Goal: Ask a question: Seek information or help from site administrators or community

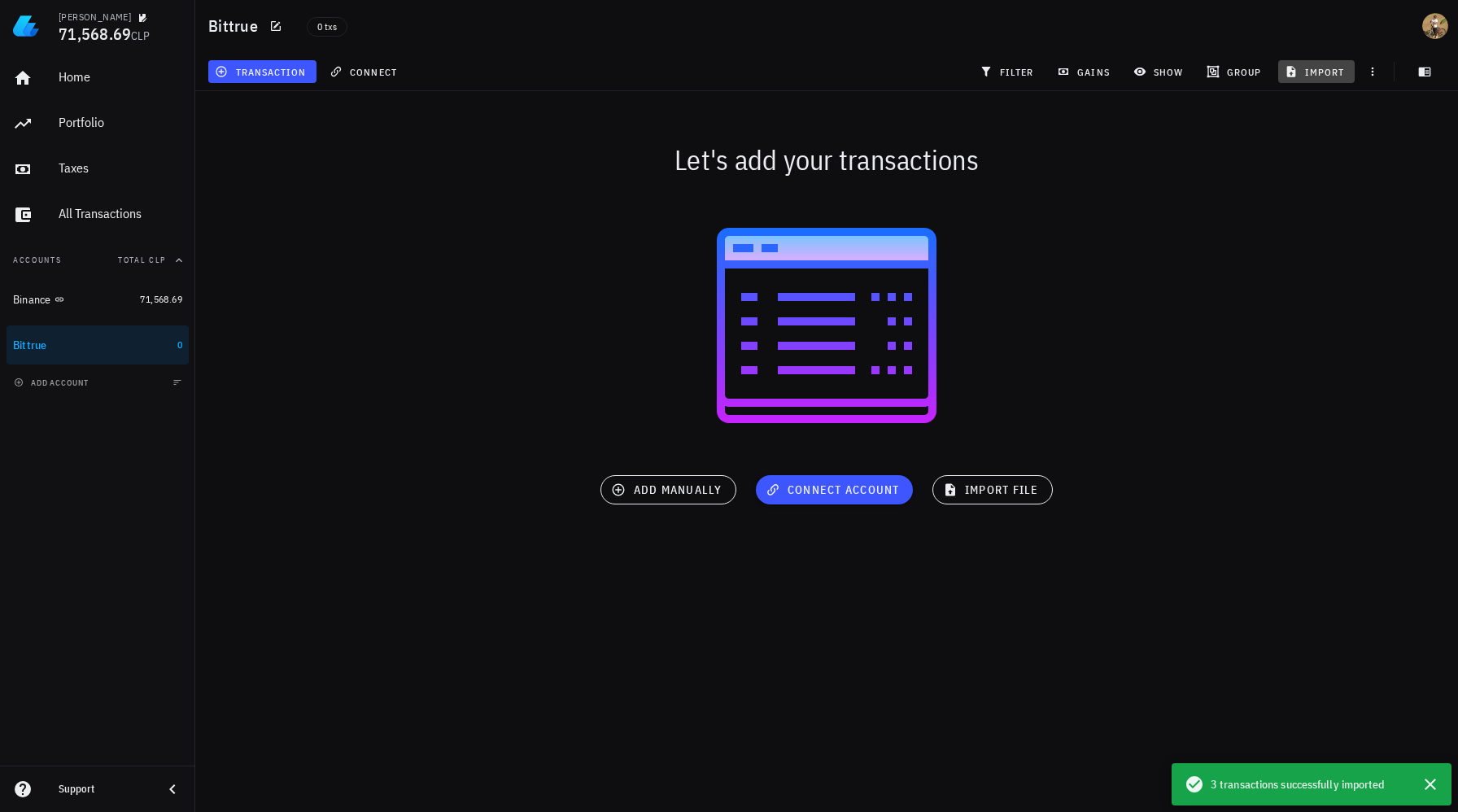
click at [1307, 71] on span "import" at bounding box center [1317, 71] width 57 height 13
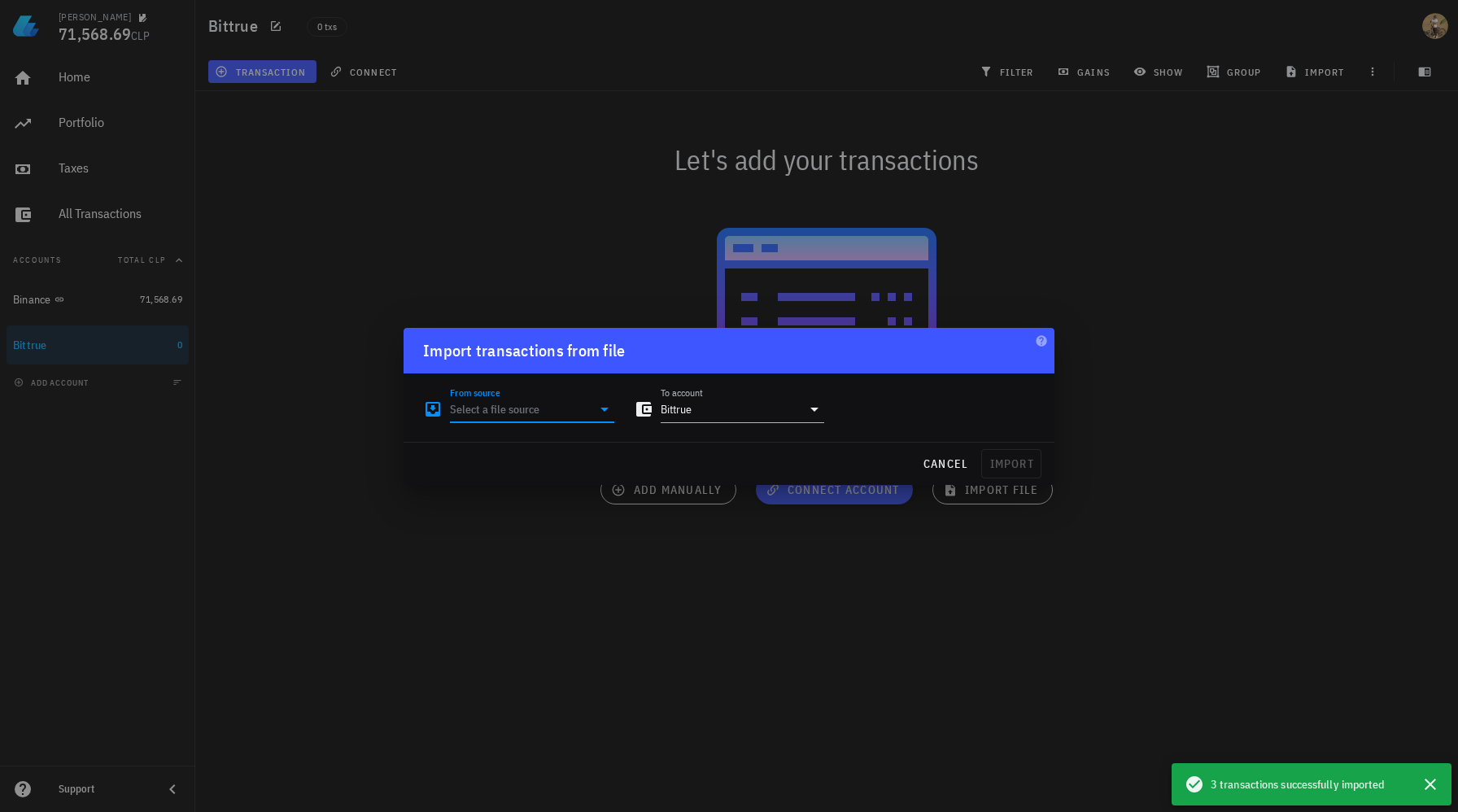
click at [551, 409] on input "From source" at bounding box center [520, 409] width 141 height 26
click at [526, 642] on div "Excel/CSV File" at bounding box center [610, 643] width 230 height 16
type input "Excel/CSV File"
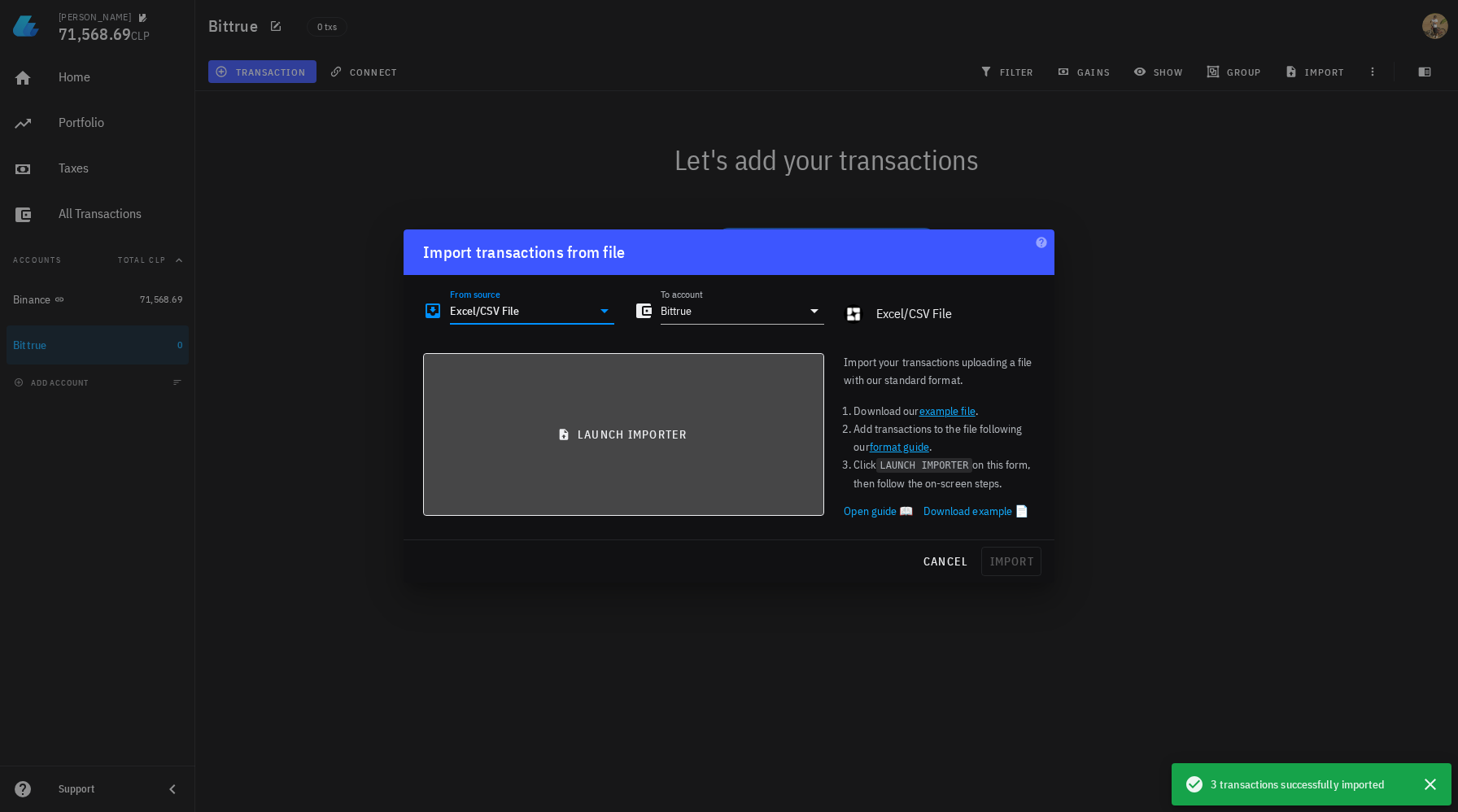
click at [650, 441] on span "launch importer" at bounding box center [623, 434] width 373 height 15
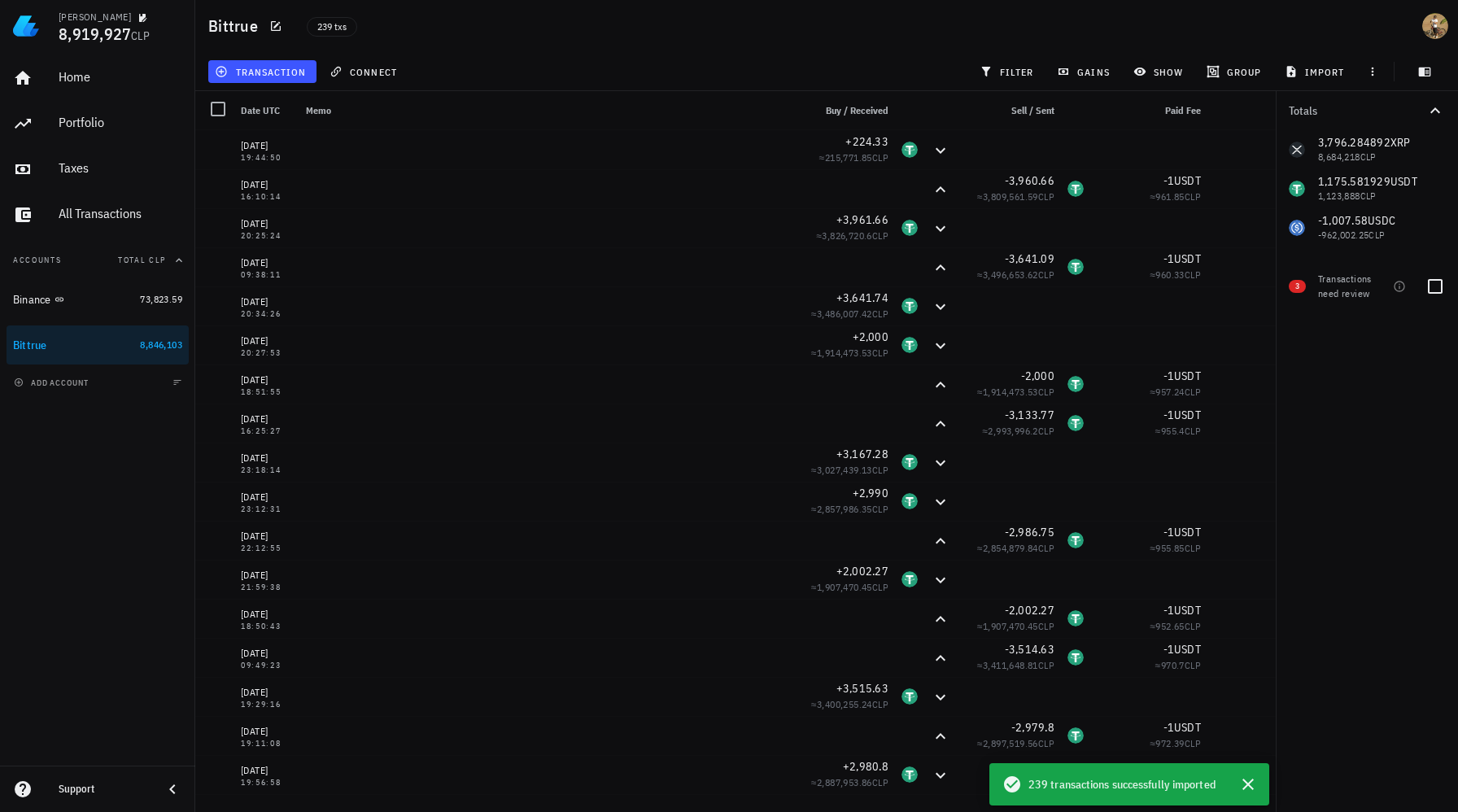
click at [1352, 287] on div "Transactions need review" at bounding box center [1352, 286] width 68 height 29
click at [1394, 285] on icon "button" at bounding box center [1400, 286] width 13 height 13
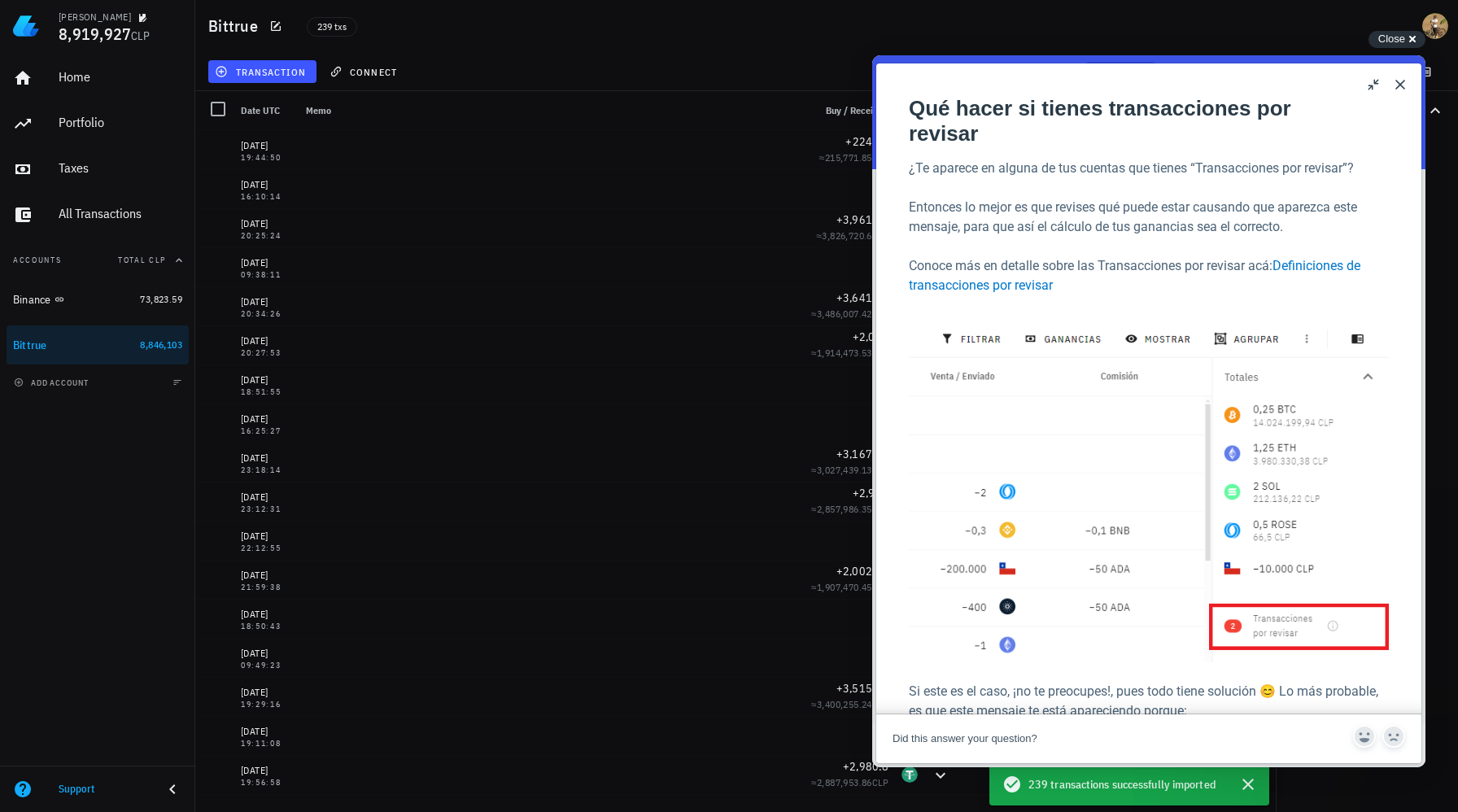
click at [1402, 84] on button "Close" at bounding box center [1400, 84] width 26 height 26
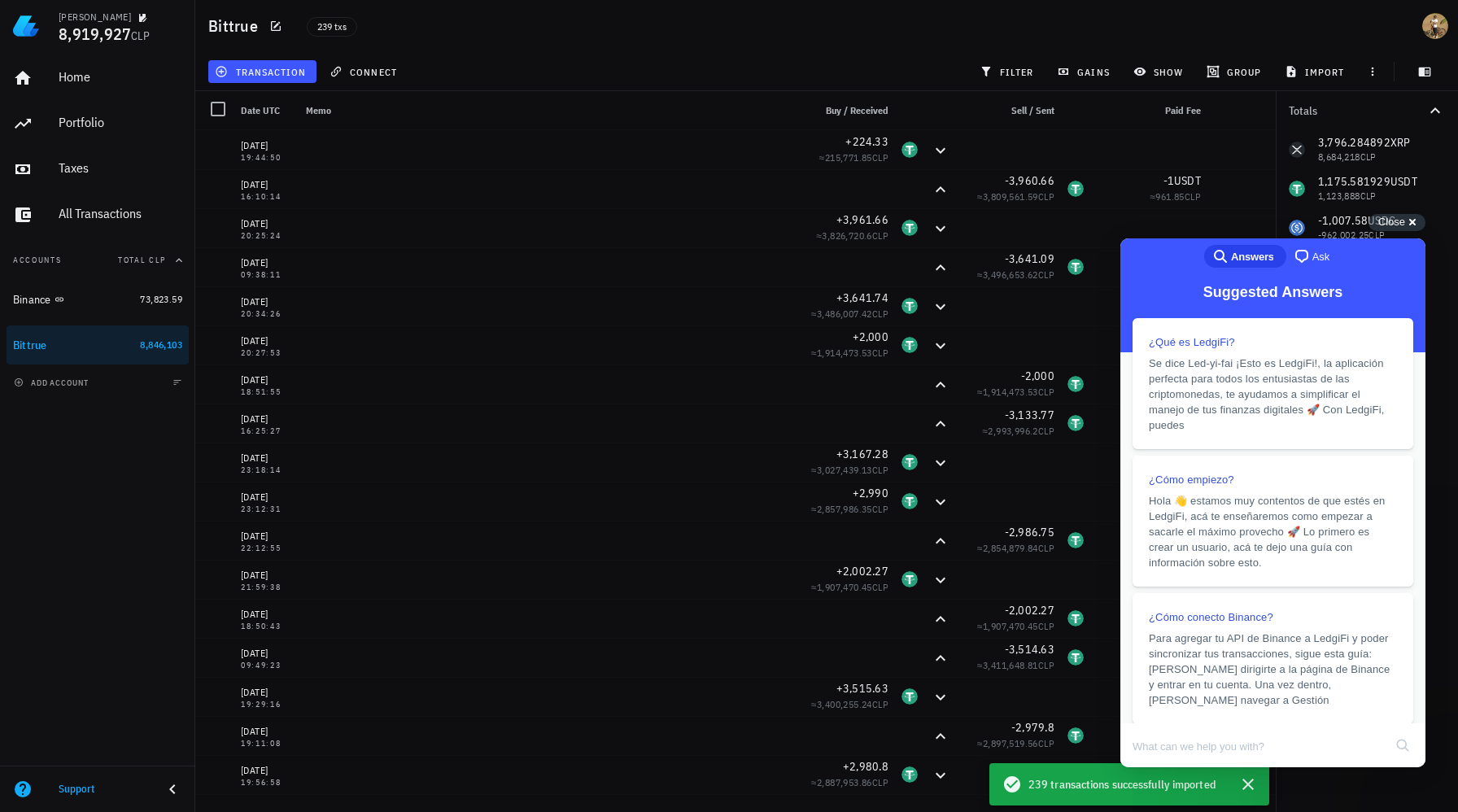
click at [1307, 786] on div "Totals 3,796.284892 XRP 8,684,218 CLP 1,175.581929 USDT 1,123,888 CLP -1,007.58…" at bounding box center [1367, 452] width 182 height 721
click at [1253, 781] on icon "button" at bounding box center [1247, 784] width 19 height 19
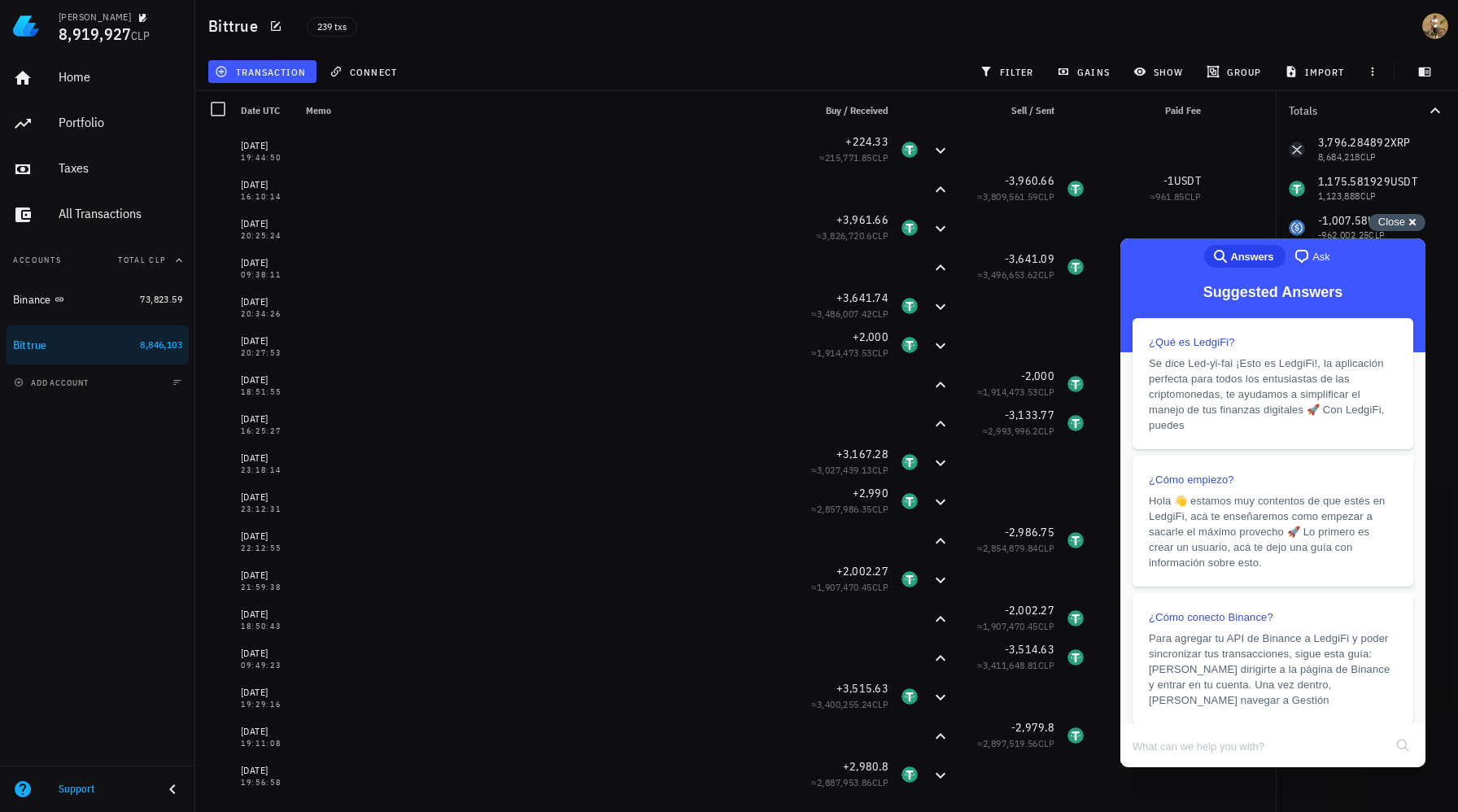
click at [1414, 220] on div "Close cross-small" at bounding box center [1397, 223] width 57 height 17
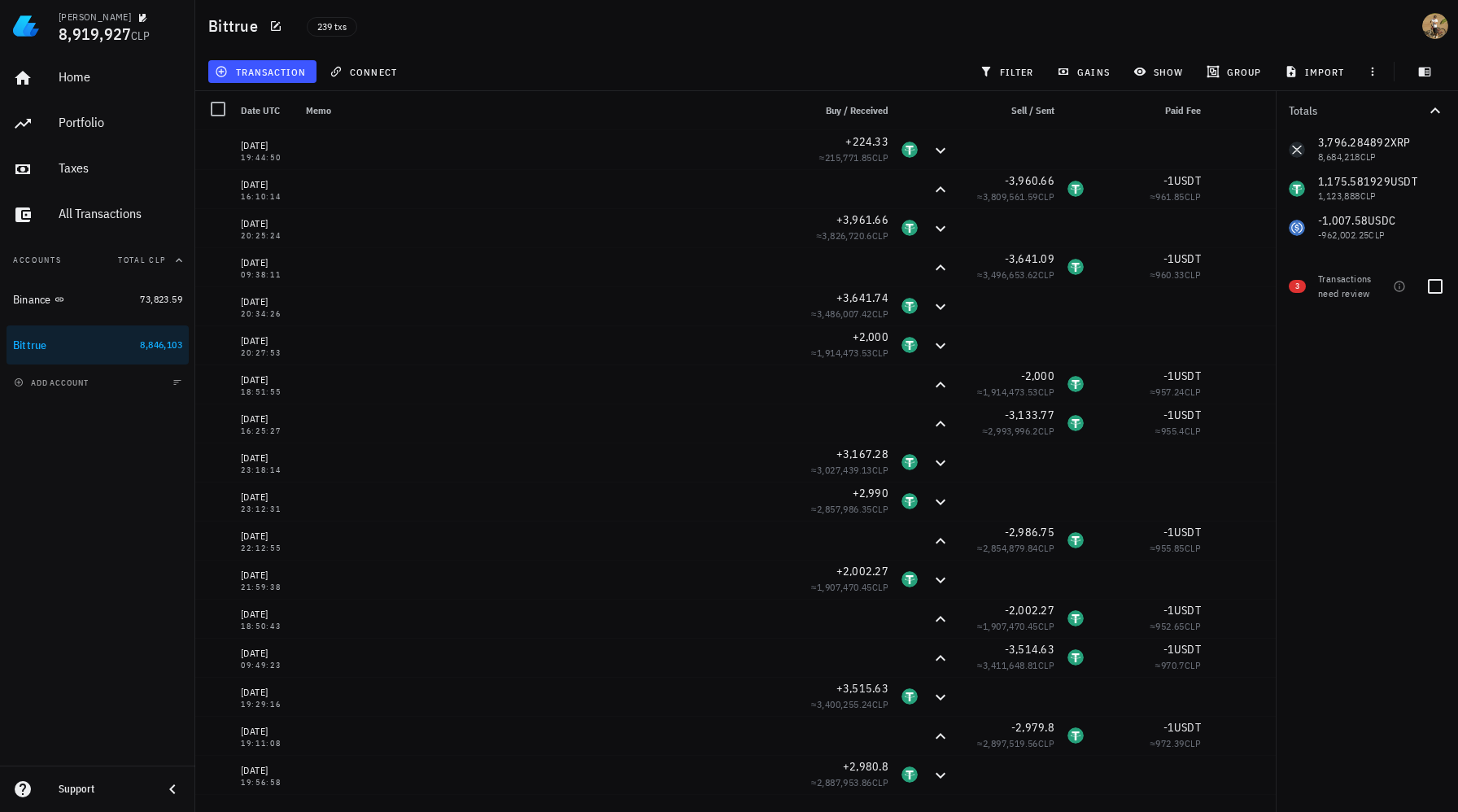
click at [1297, 285] on span "3" at bounding box center [1297, 286] width 4 height 13
click at [1443, 289] on div at bounding box center [1435, 286] width 27 height 27
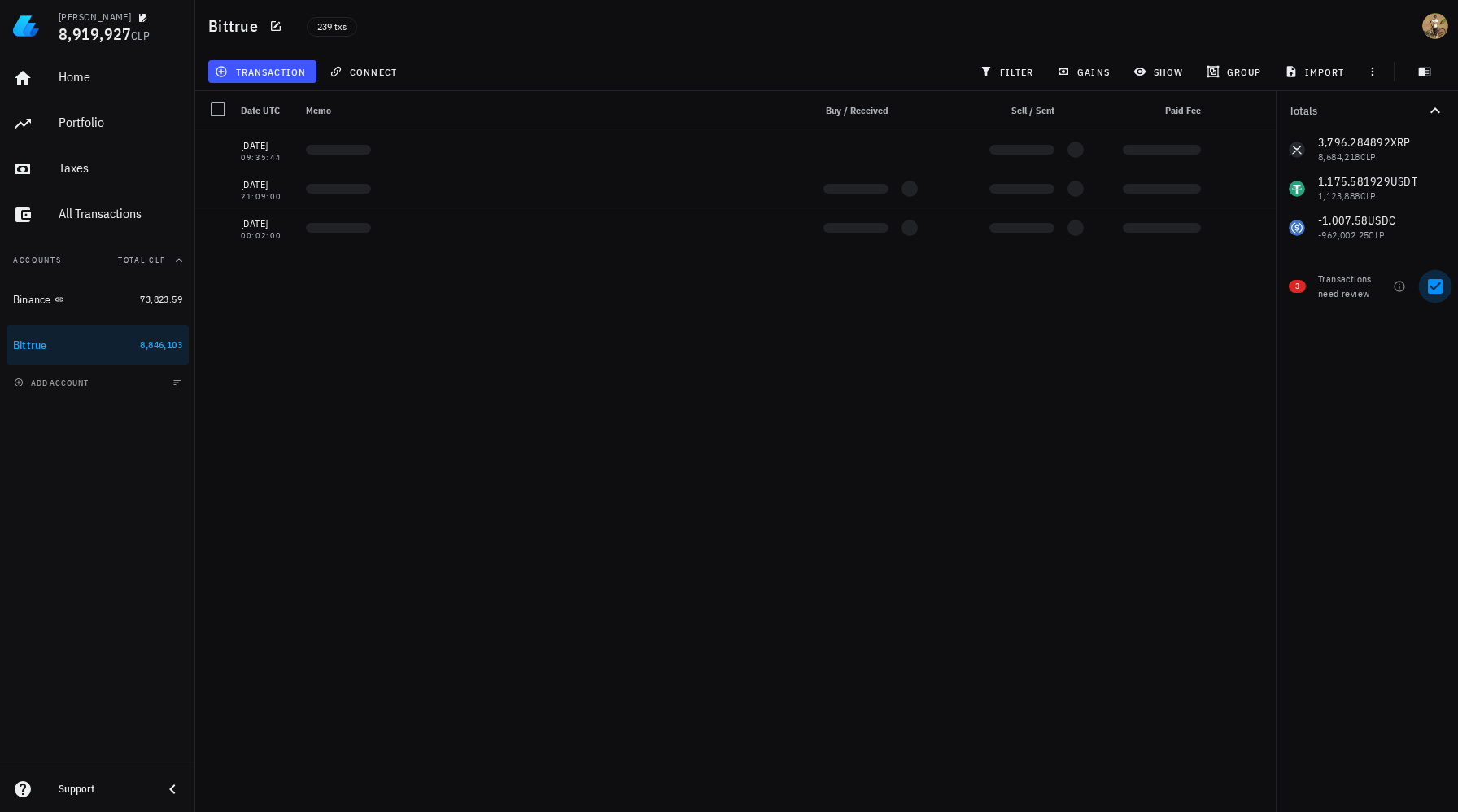
click at [1443, 289] on div at bounding box center [1435, 286] width 27 height 27
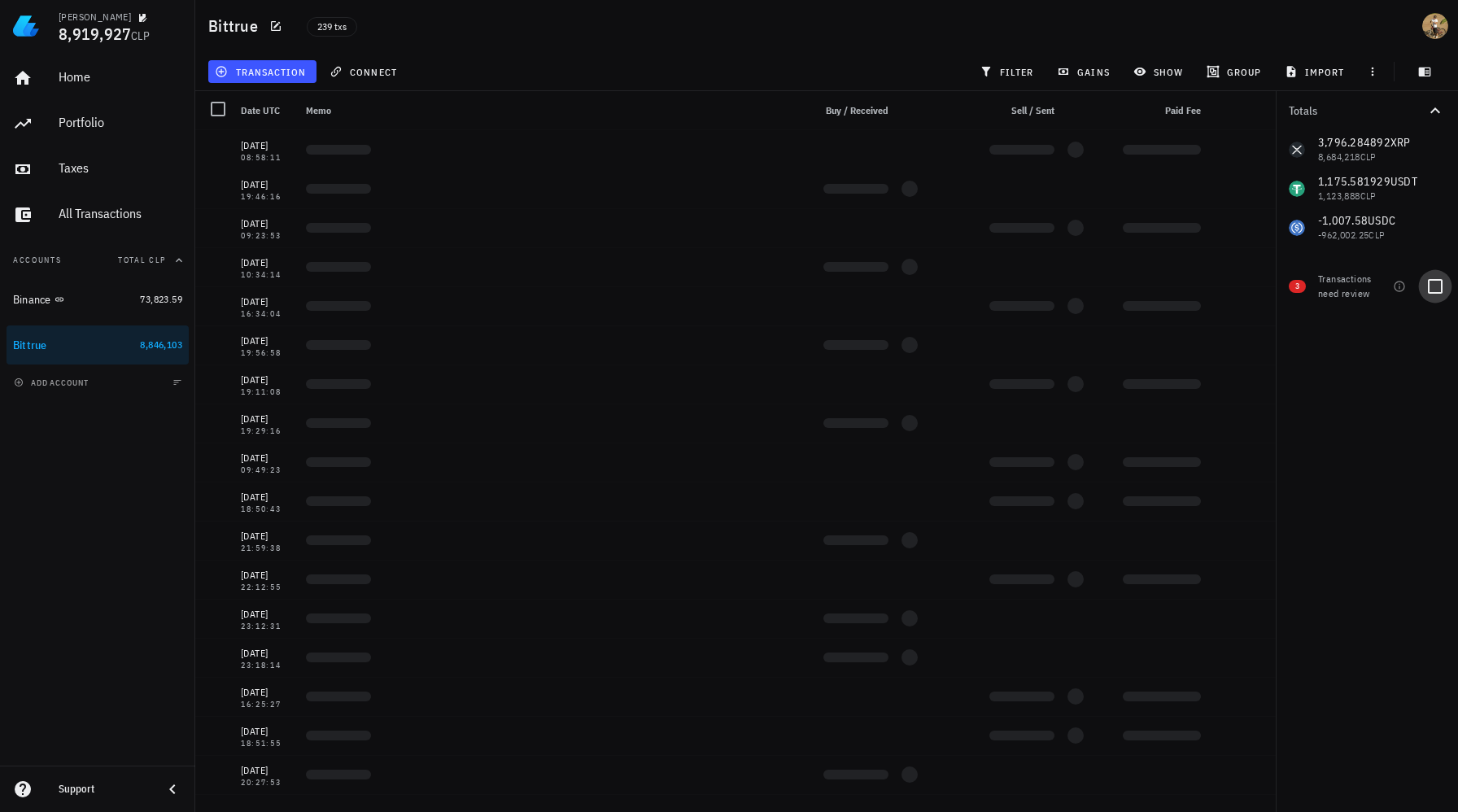
click at [1443, 289] on div at bounding box center [1435, 286] width 27 height 27
checkbox input "true"
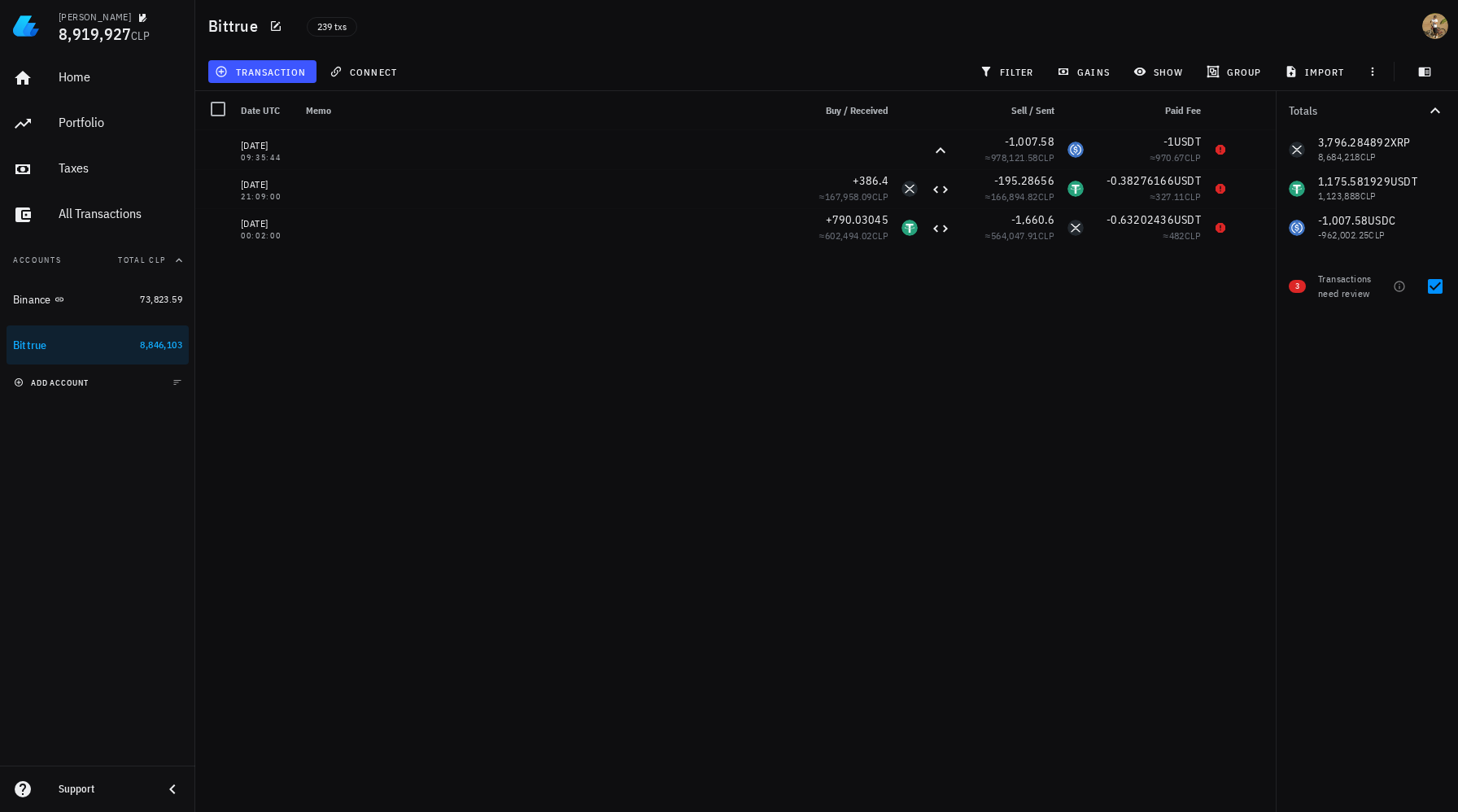
click at [71, 387] on button "add account" at bounding box center [53, 382] width 86 height 16
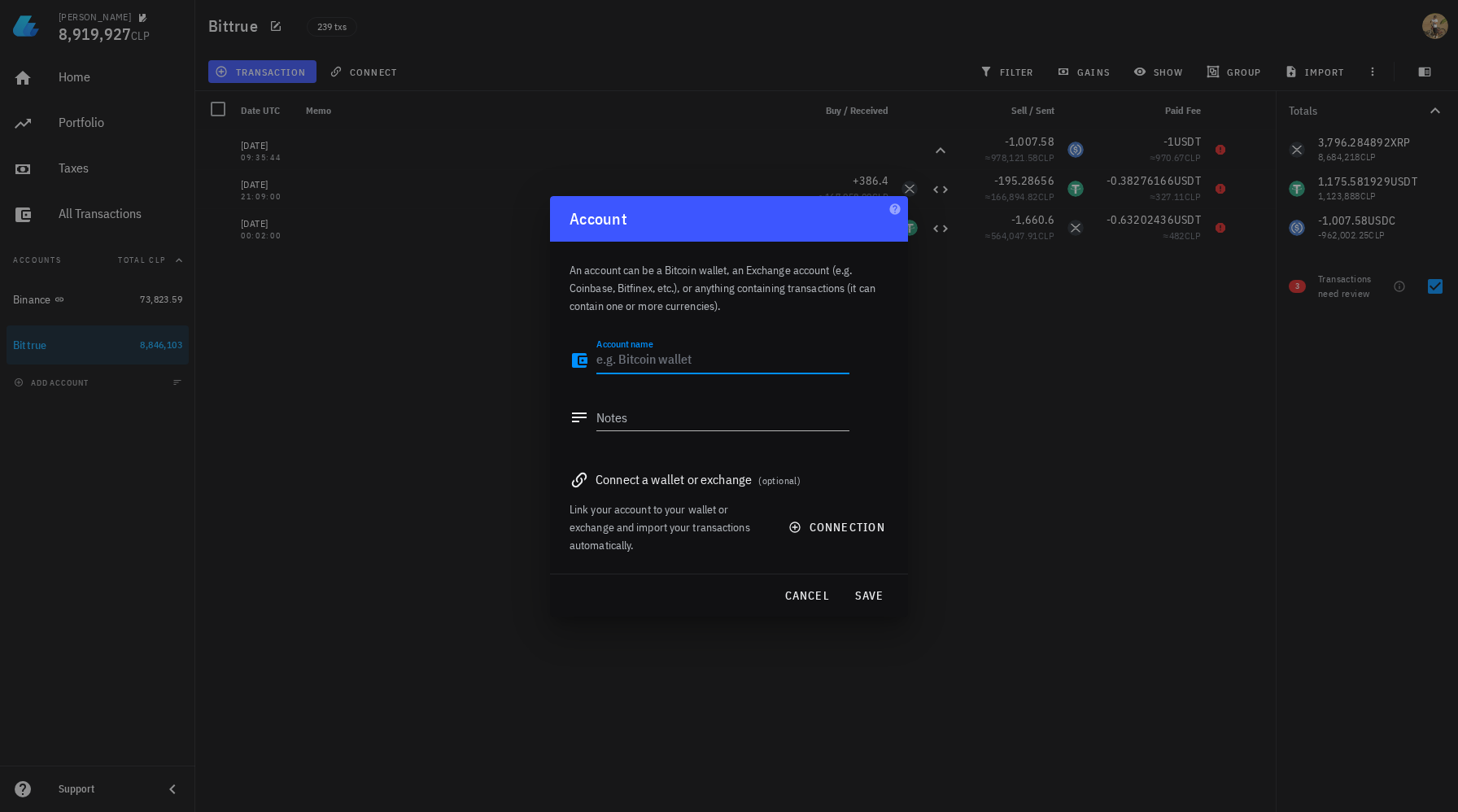
type textarea "b"
type textarea "Bittradeex"
click at [868, 597] on span "save" at bounding box center [869, 596] width 39 height 15
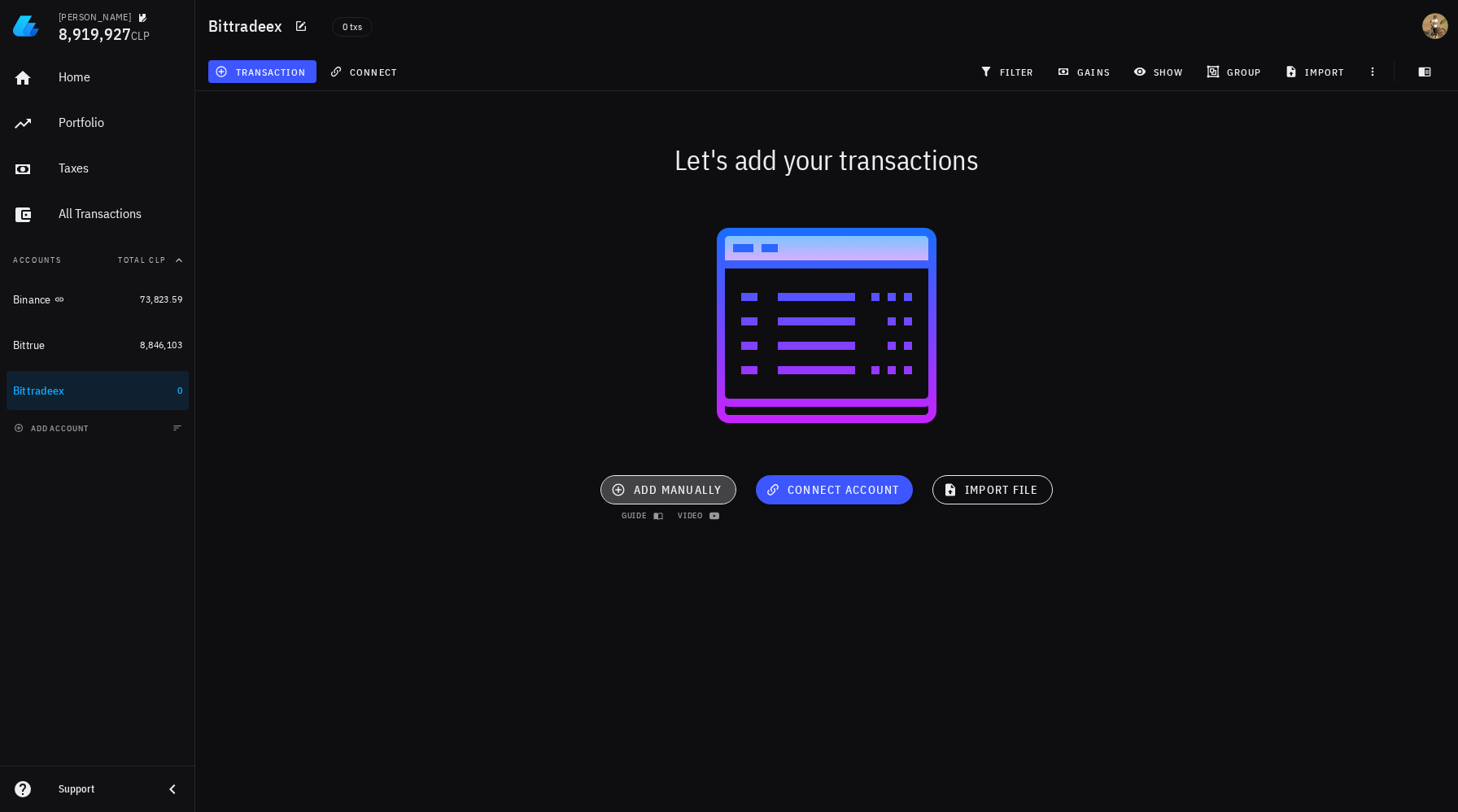
click at [697, 494] on span "add manually" at bounding box center [668, 490] width 108 height 15
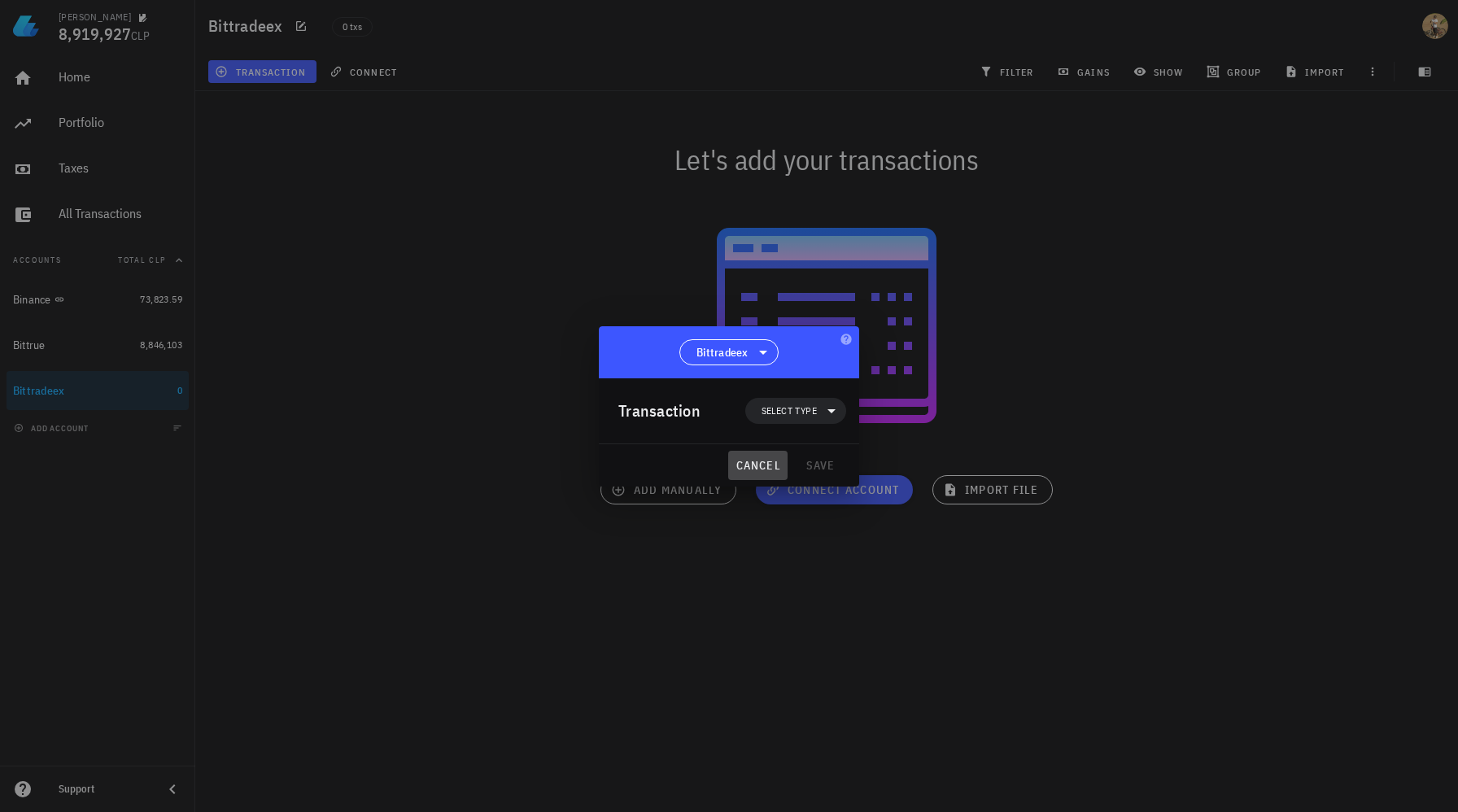
click at [761, 470] on span "cancel" at bounding box center [757, 465] width 47 height 15
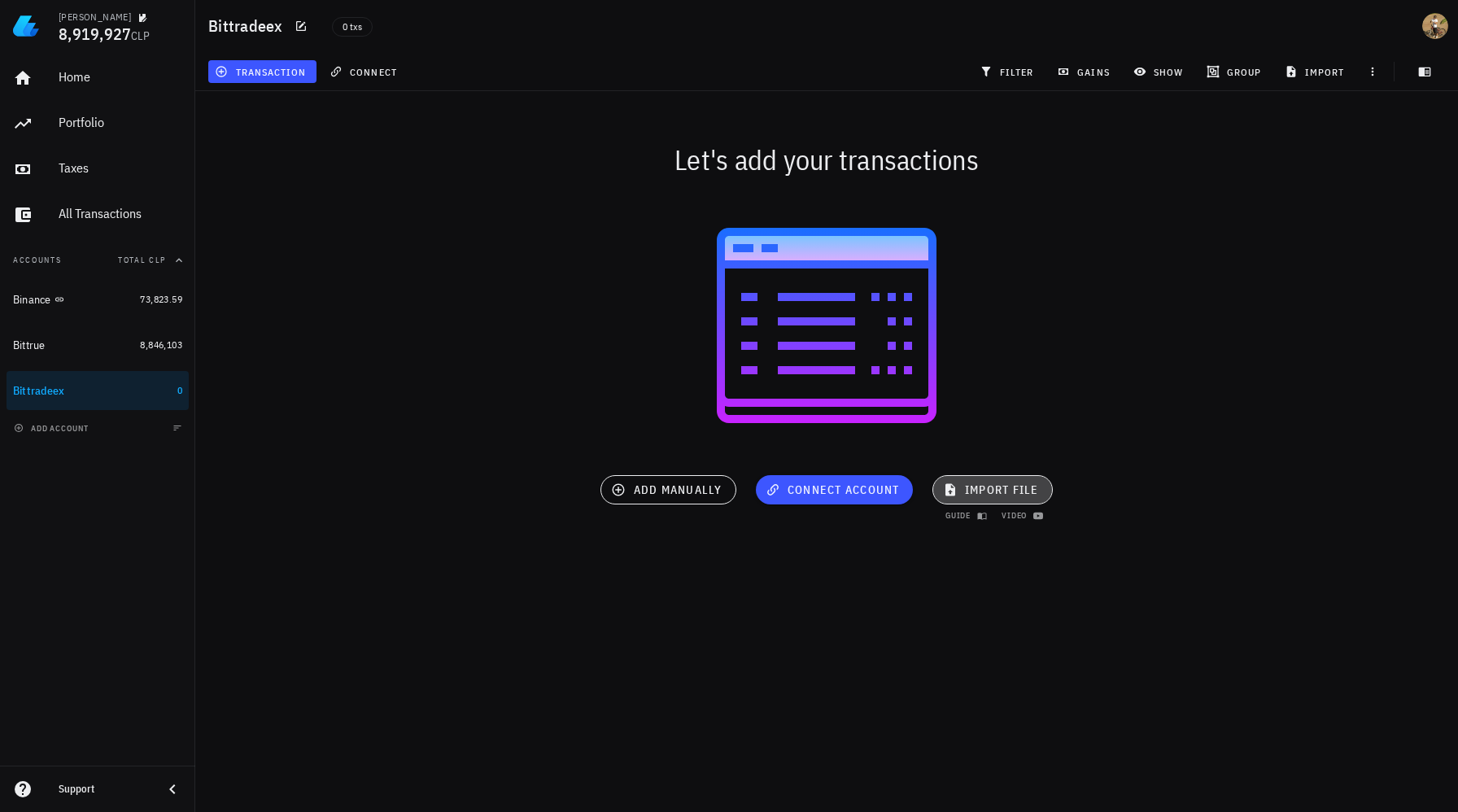
click at [994, 495] on span "import file" at bounding box center [993, 490] width 93 height 15
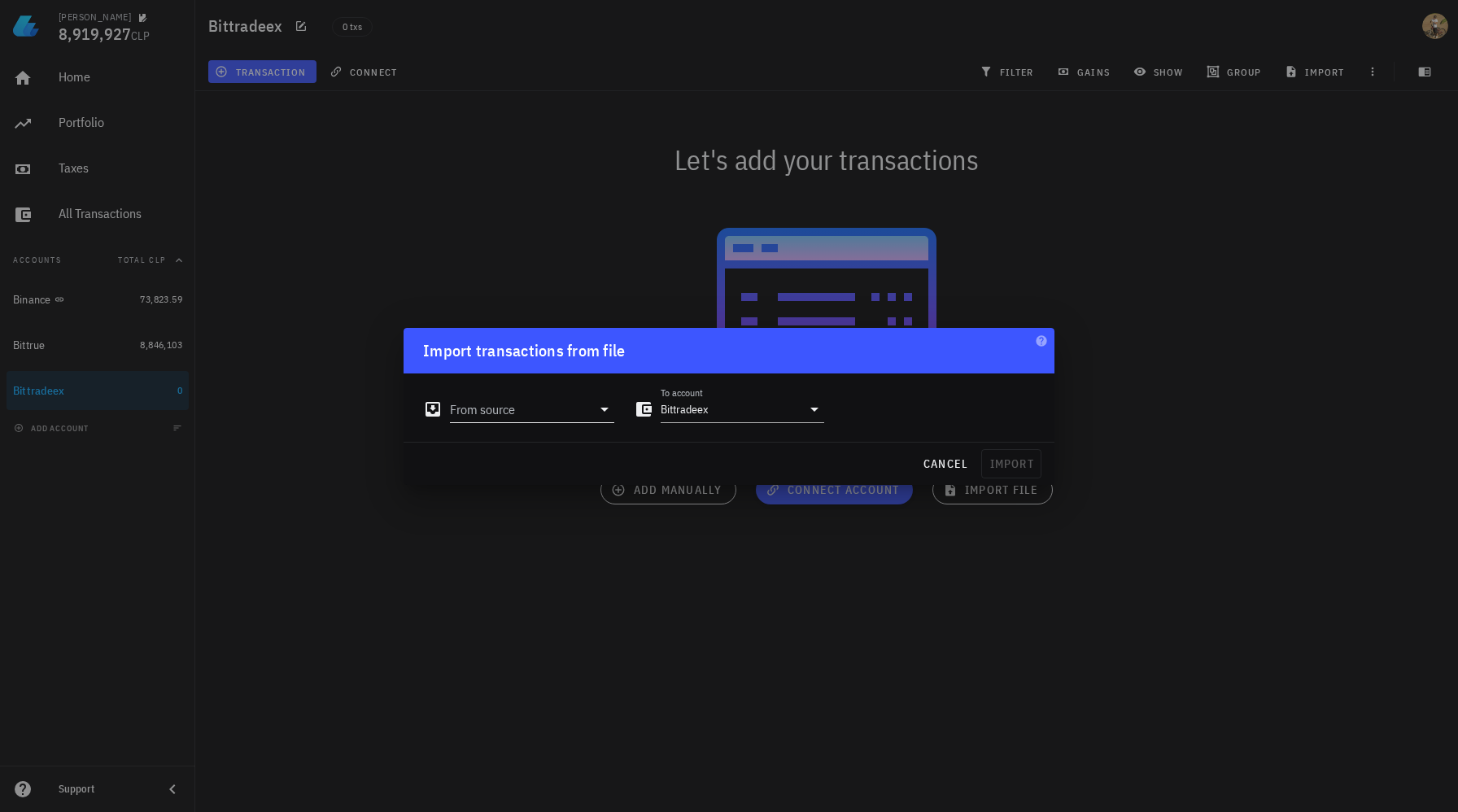
click at [580, 417] on input "From source" at bounding box center [520, 409] width 141 height 26
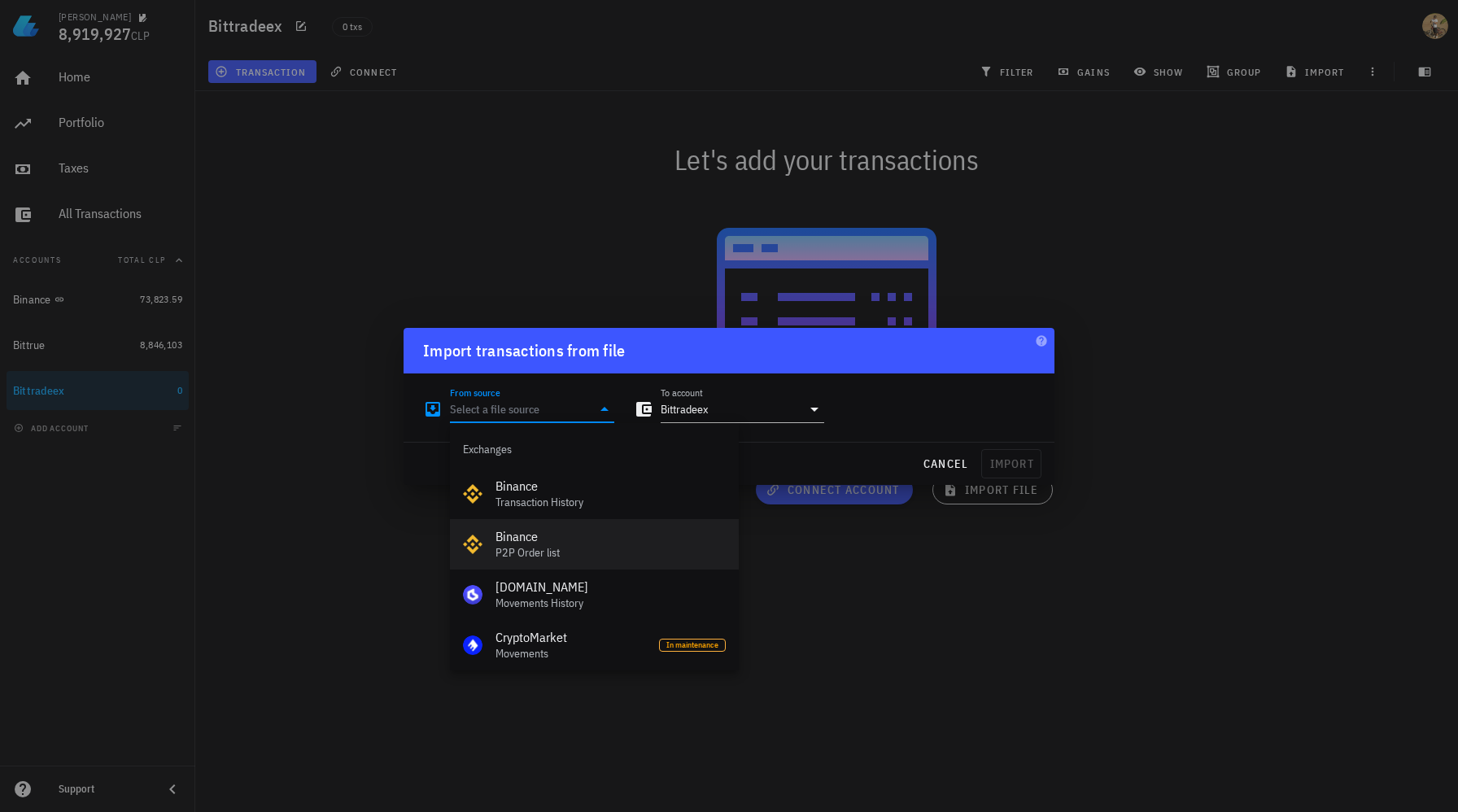
scroll to position [729, 0]
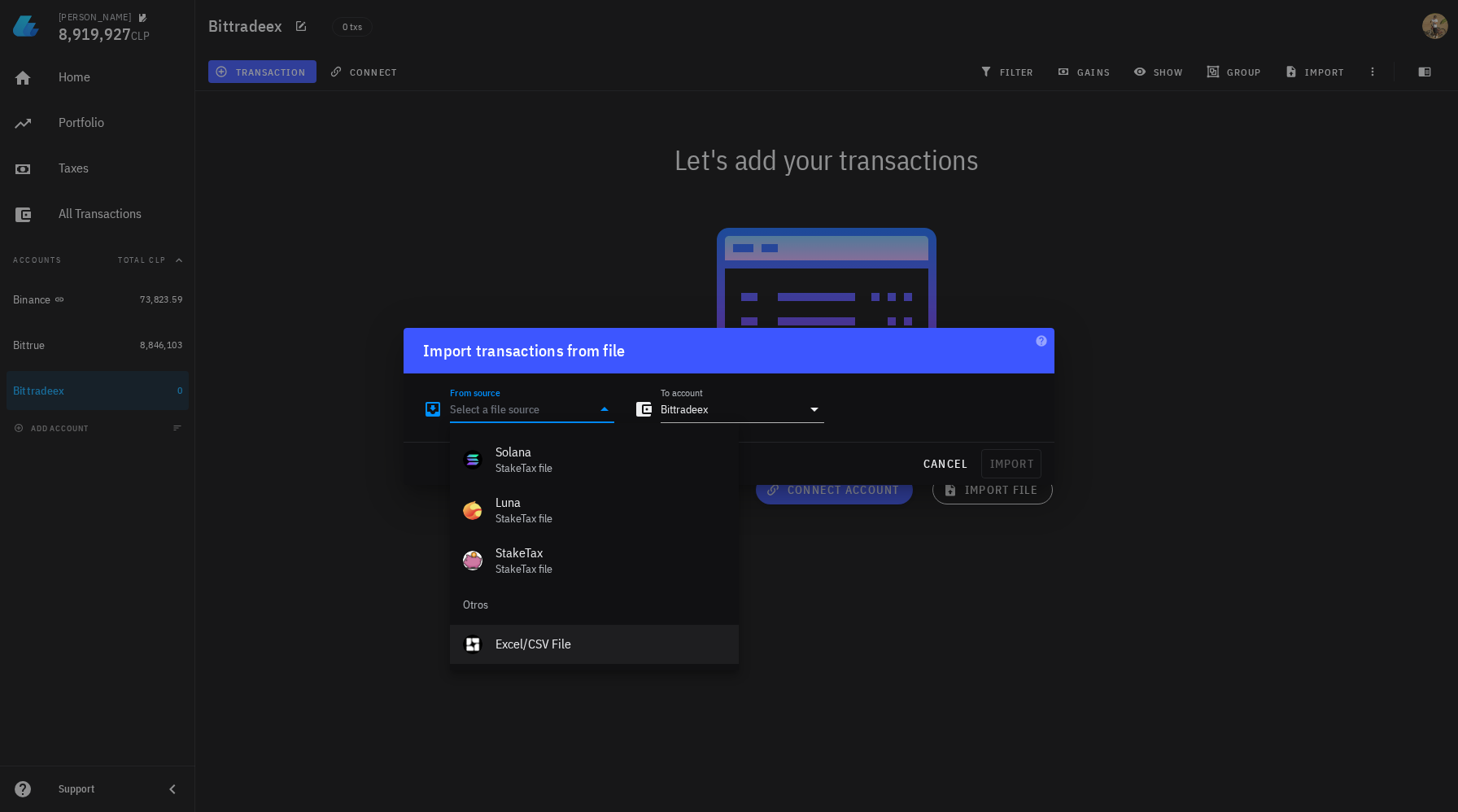
click at [542, 644] on div "Excel/CSV File" at bounding box center [610, 643] width 230 height 16
type input "Excel/CSV File"
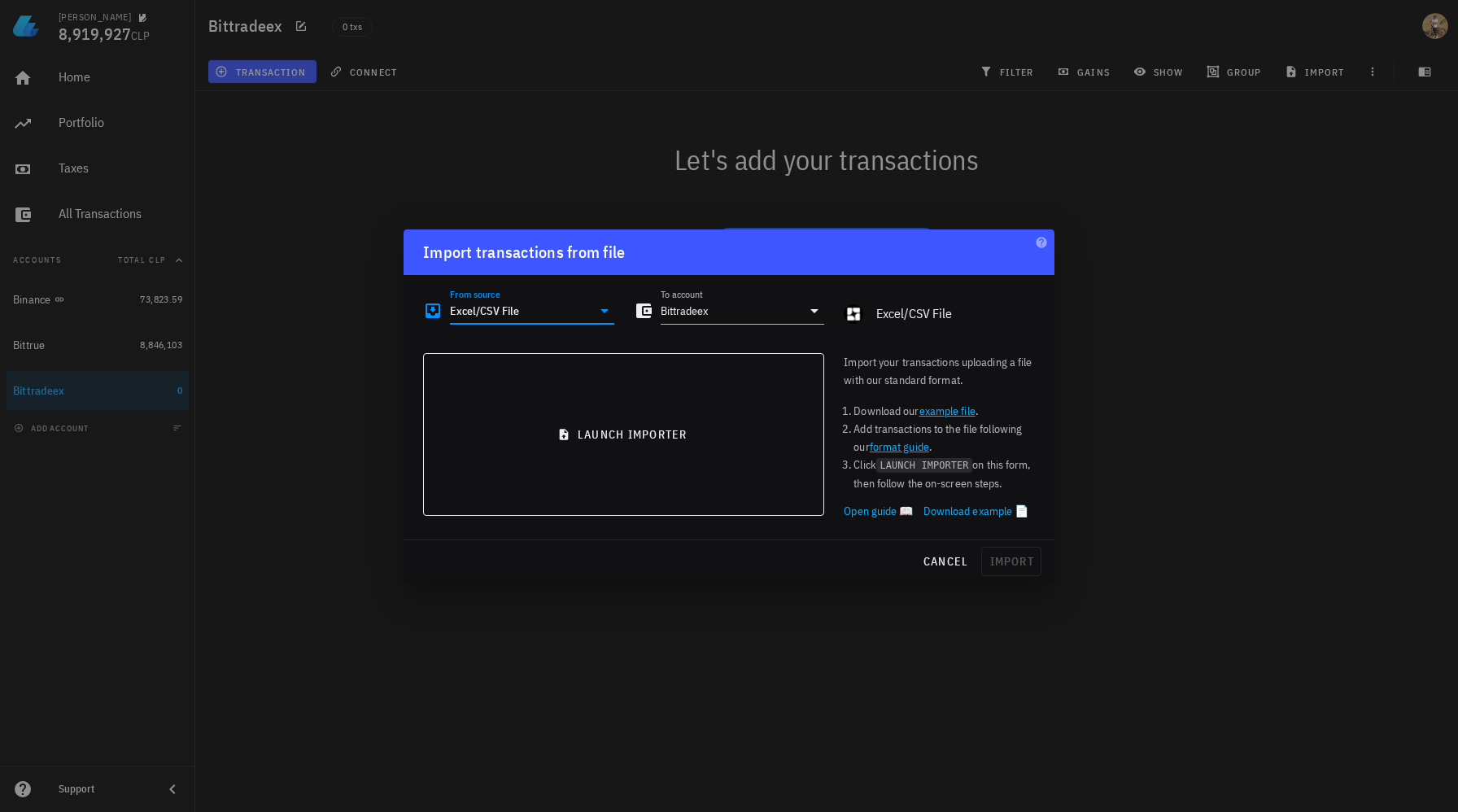
click at [967, 410] on link "example file" at bounding box center [948, 411] width 57 height 15
click at [1130, 376] on div at bounding box center [729, 406] width 1458 height 812
click at [333, 346] on div at bounding box center [729, 406] width 1458 height 812
click at [935, 562] on span "cancel" at bounding box center [945, 561] width 47 height 15
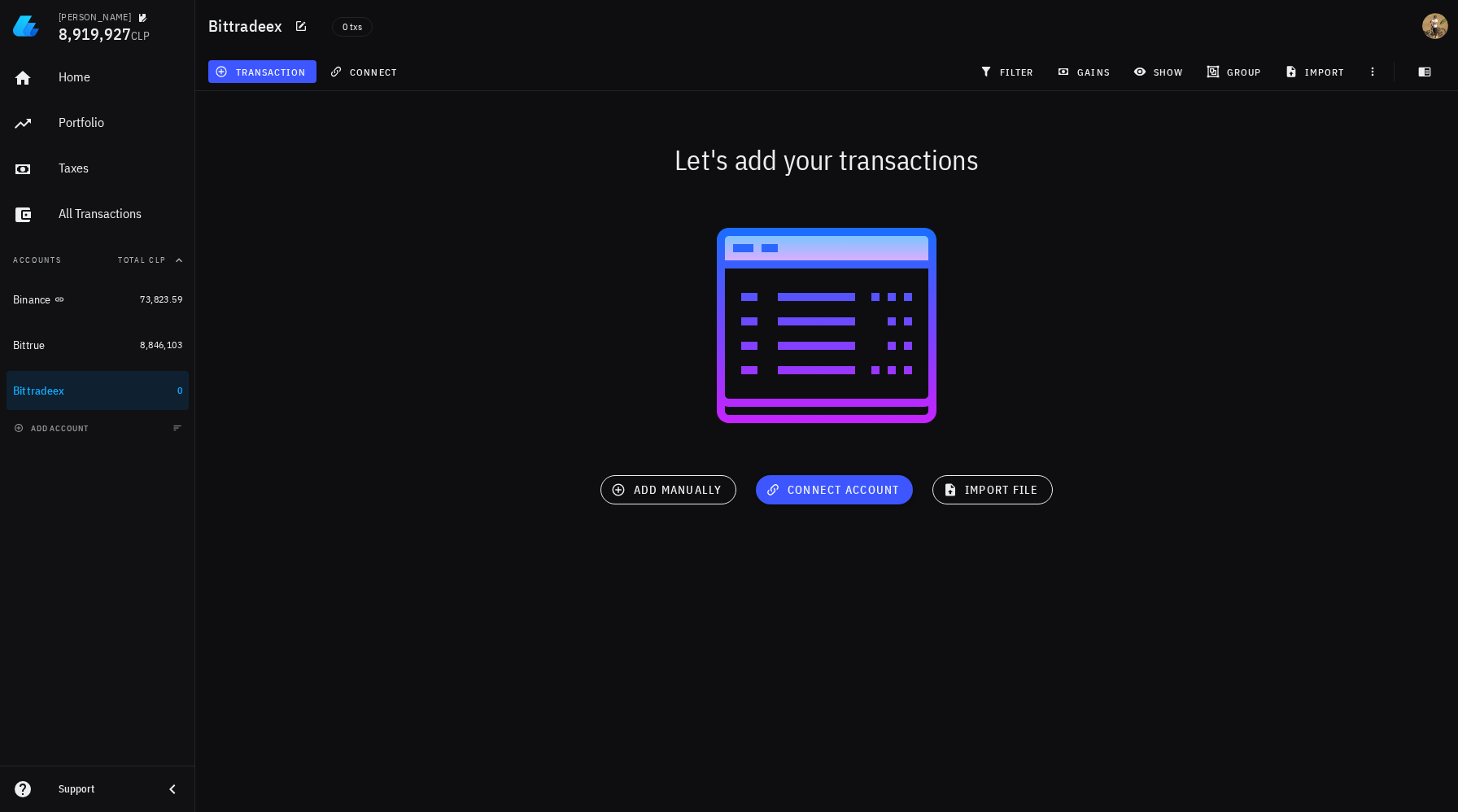
click at [73, 788] on div "Support" at bounding box center [104, 789] width 91 height 13
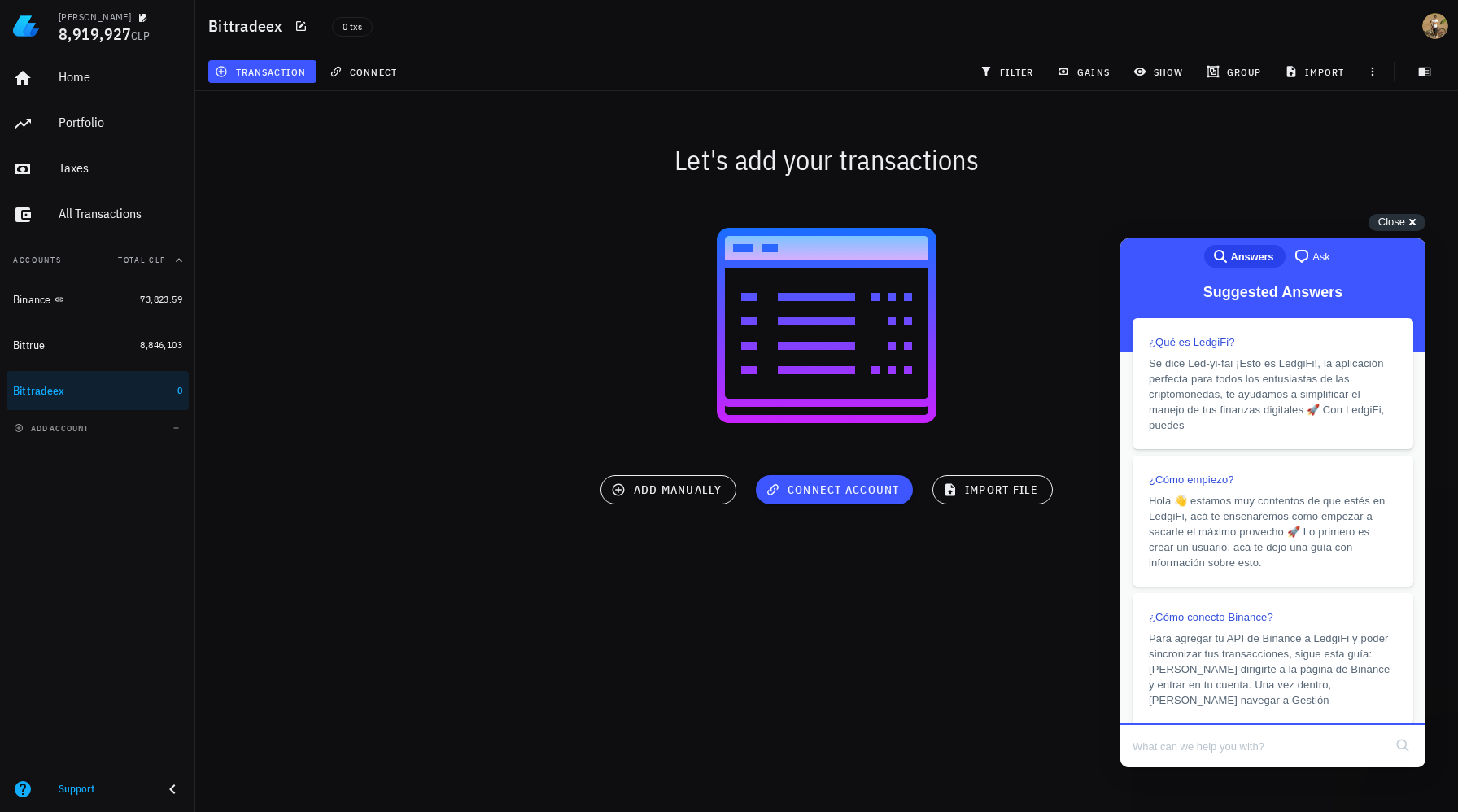
click at [1194, 752] on input "Search Doc articles" at bounding box center [1257, 745] width 251 height 34
type input "APALANCAMIENTO"
click button "search" at bounding box center [1402, 745] width 26 height 26
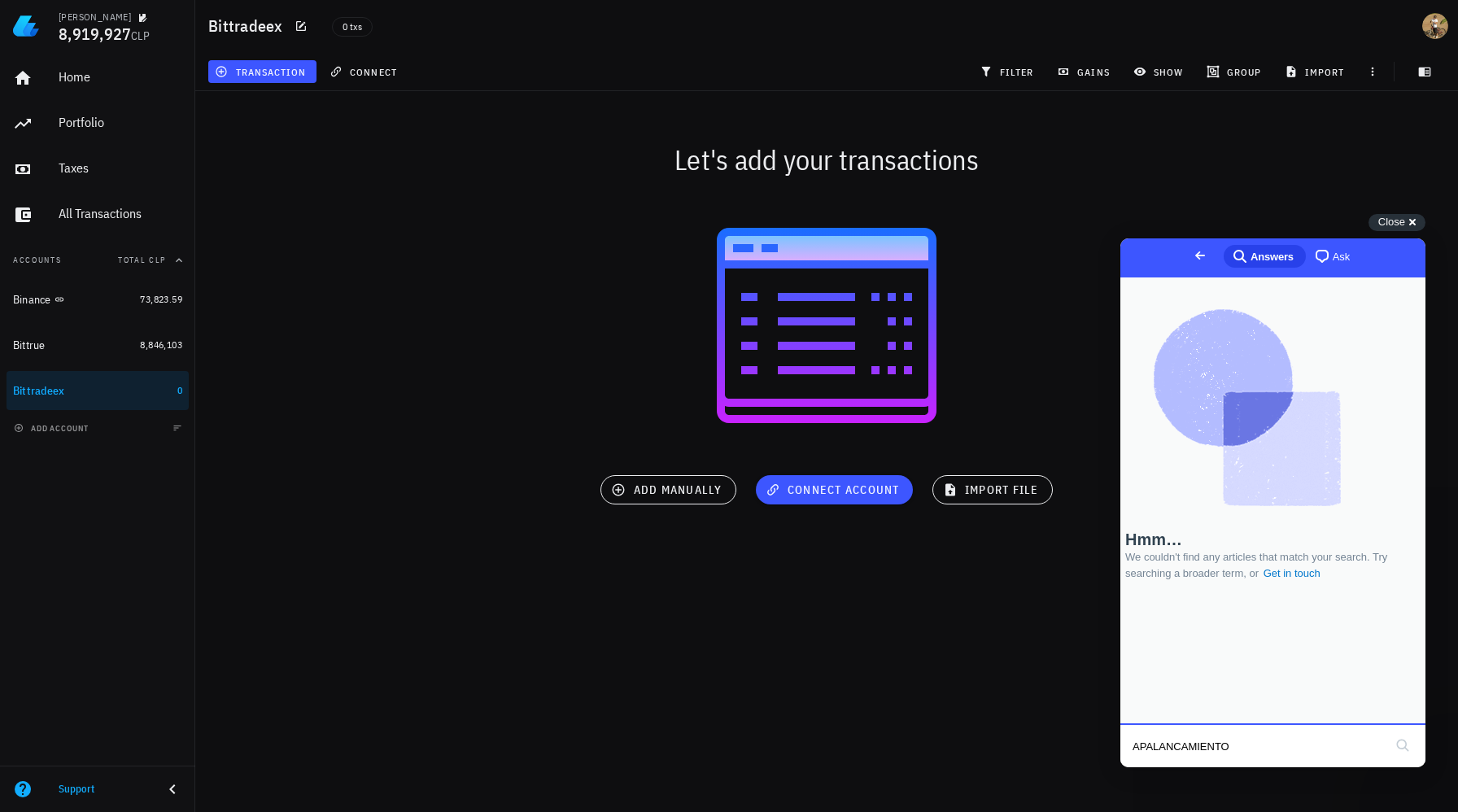
click at [1265, 734] on input "APALANCAMIENTO" at bounding box center [1257, 745] width 251 height 34
type input "leverage"
click at [1390, 733] on button "search" at bounding box center [1402, 745] width 26 height 26
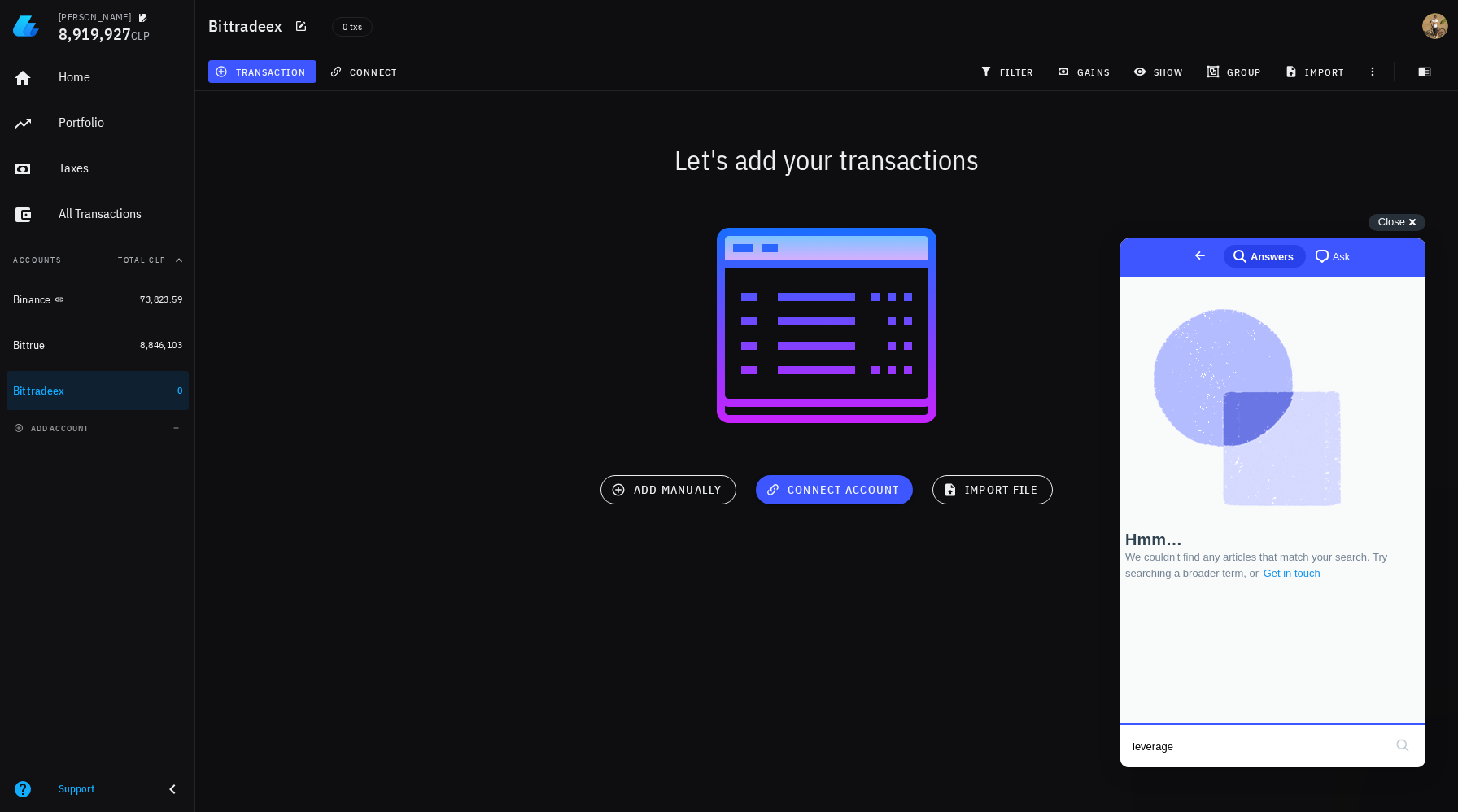
click at [1285, 582] on link "Get in touch" at bounding box center [1292, 574] width 60 height 16
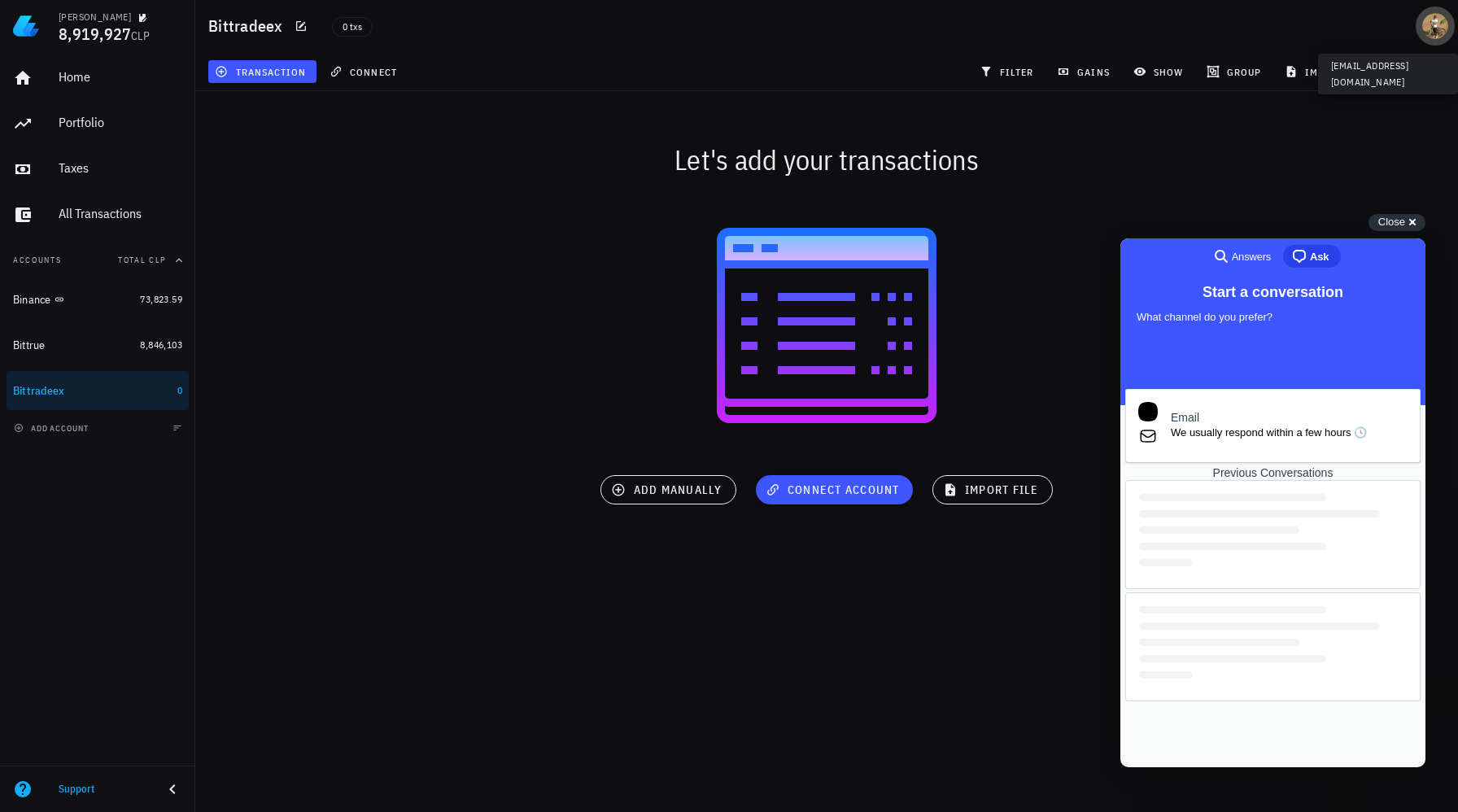
click at [1430, 28] on div "avatar" at bounding box center [1435, 26] width 26 height 26
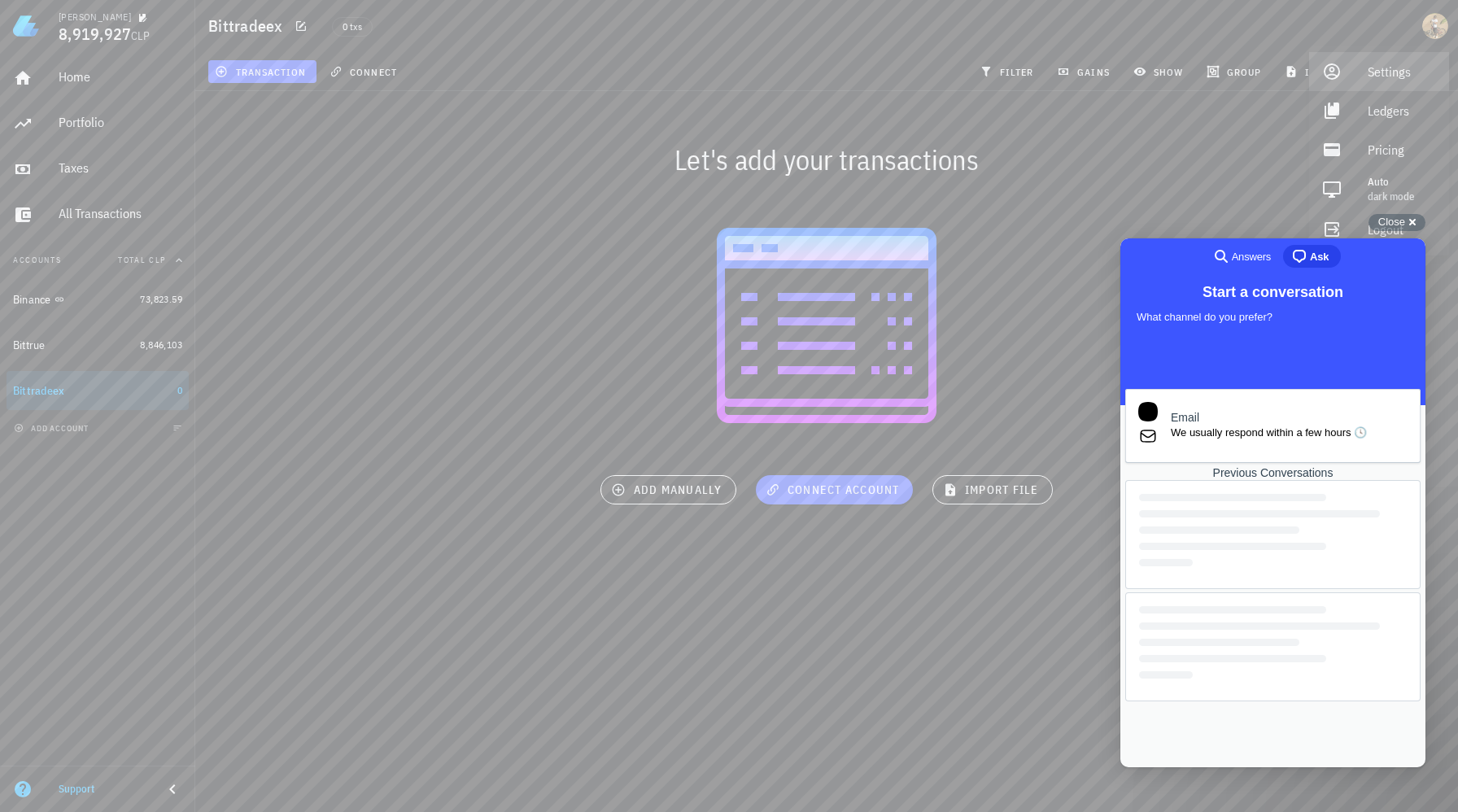
click at [1392, 79] on div "Settings" at bounding box center [1401, 72] width 68 height 33
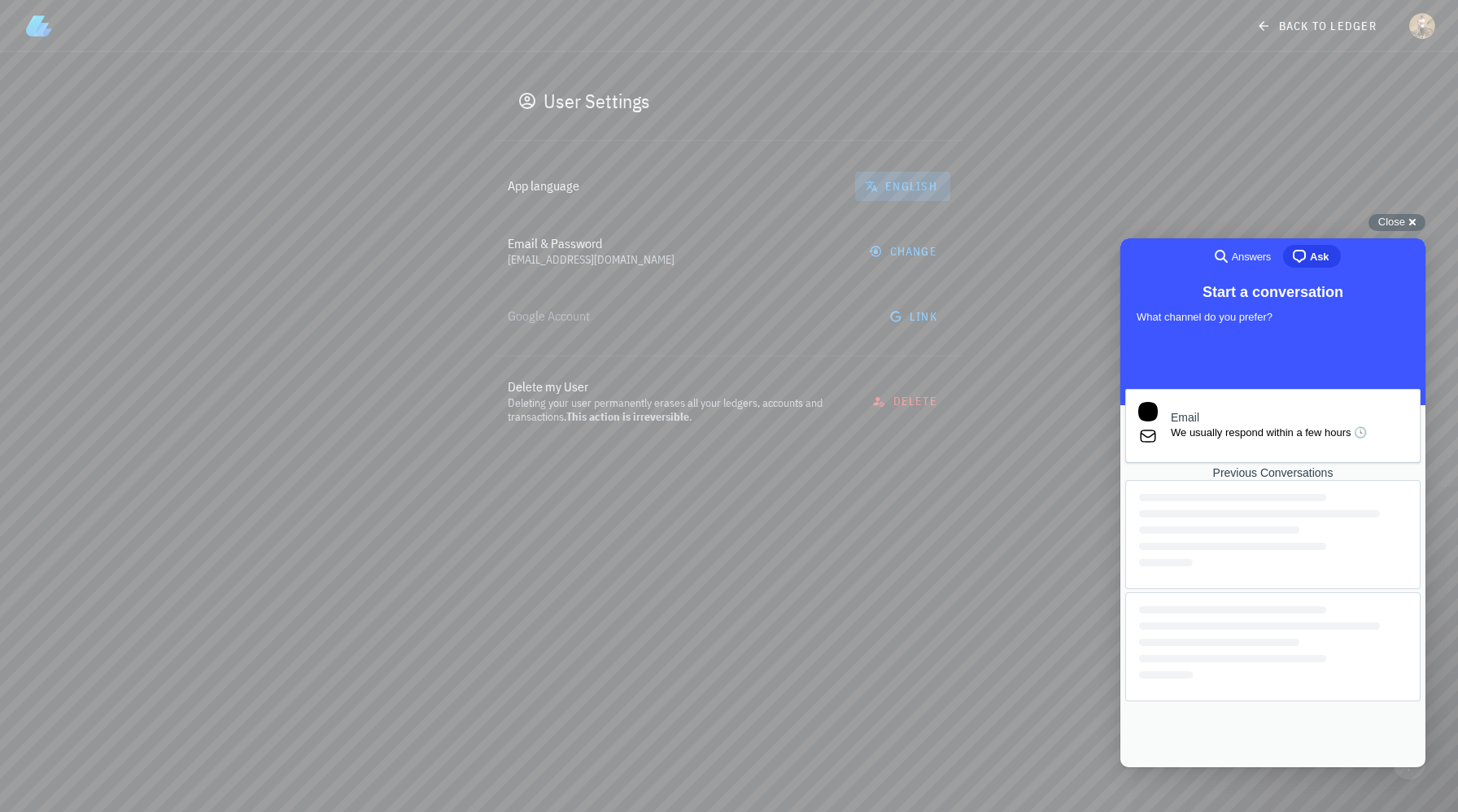
click at [912, 193] on span "English" at bounding box center [902, 186] width 69 height 15
click at [884, 269] on div "Spanish" at bounding box center [902, 268] width 68 height 16
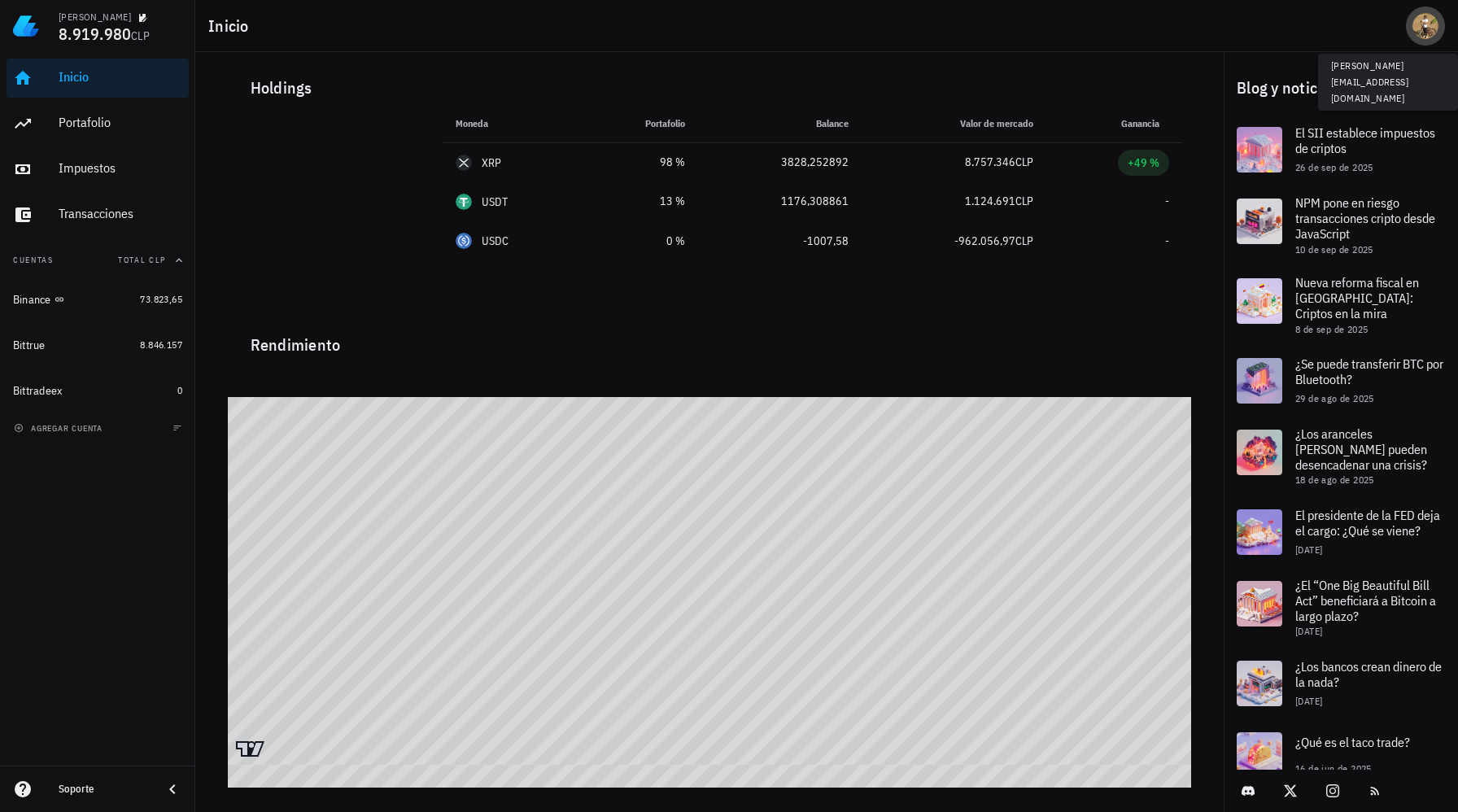
click at [1422, 32] on div "avatar" at bounding box center [1425, 26] width 26 height 26
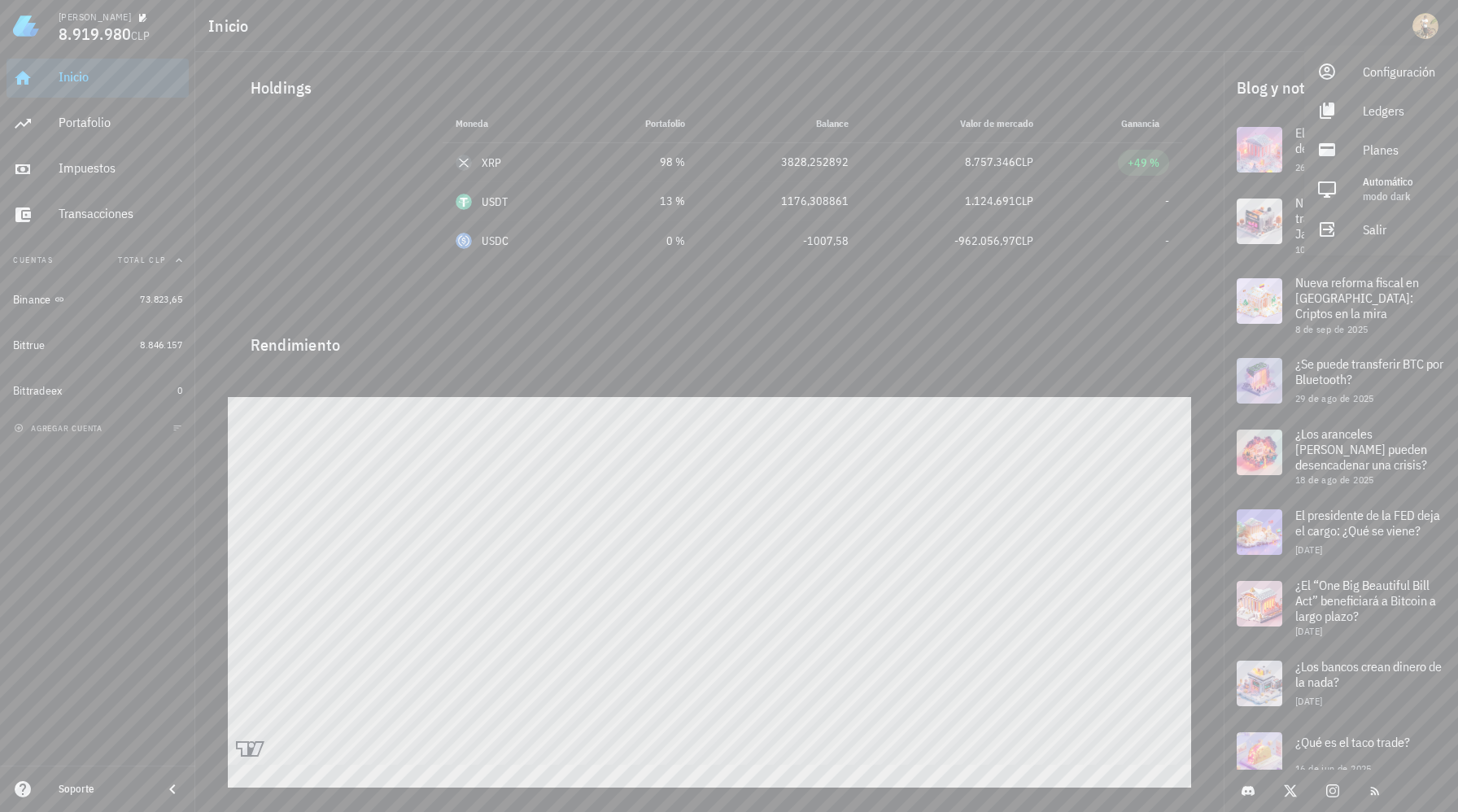
click at [1101, 346] on div "Rendimiento" at bounding box center [709, 338] width 944 height 39
click at [103, 387] on div "Bittradeex" at bounding box center [91, 390] width 158 height 16
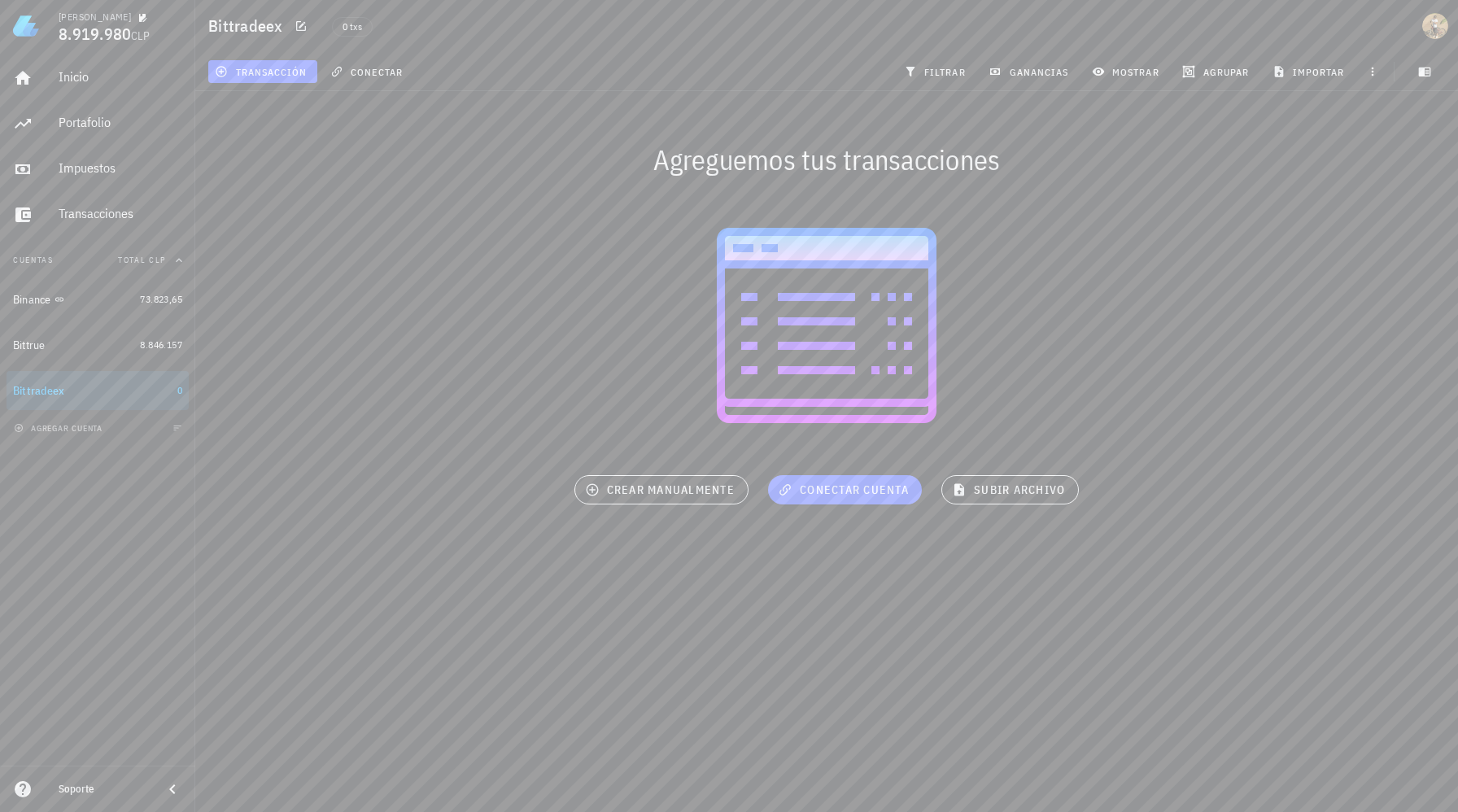
click at [60, 783] on div "Soporte" at bounding box center [104, 789] width 91 height 13
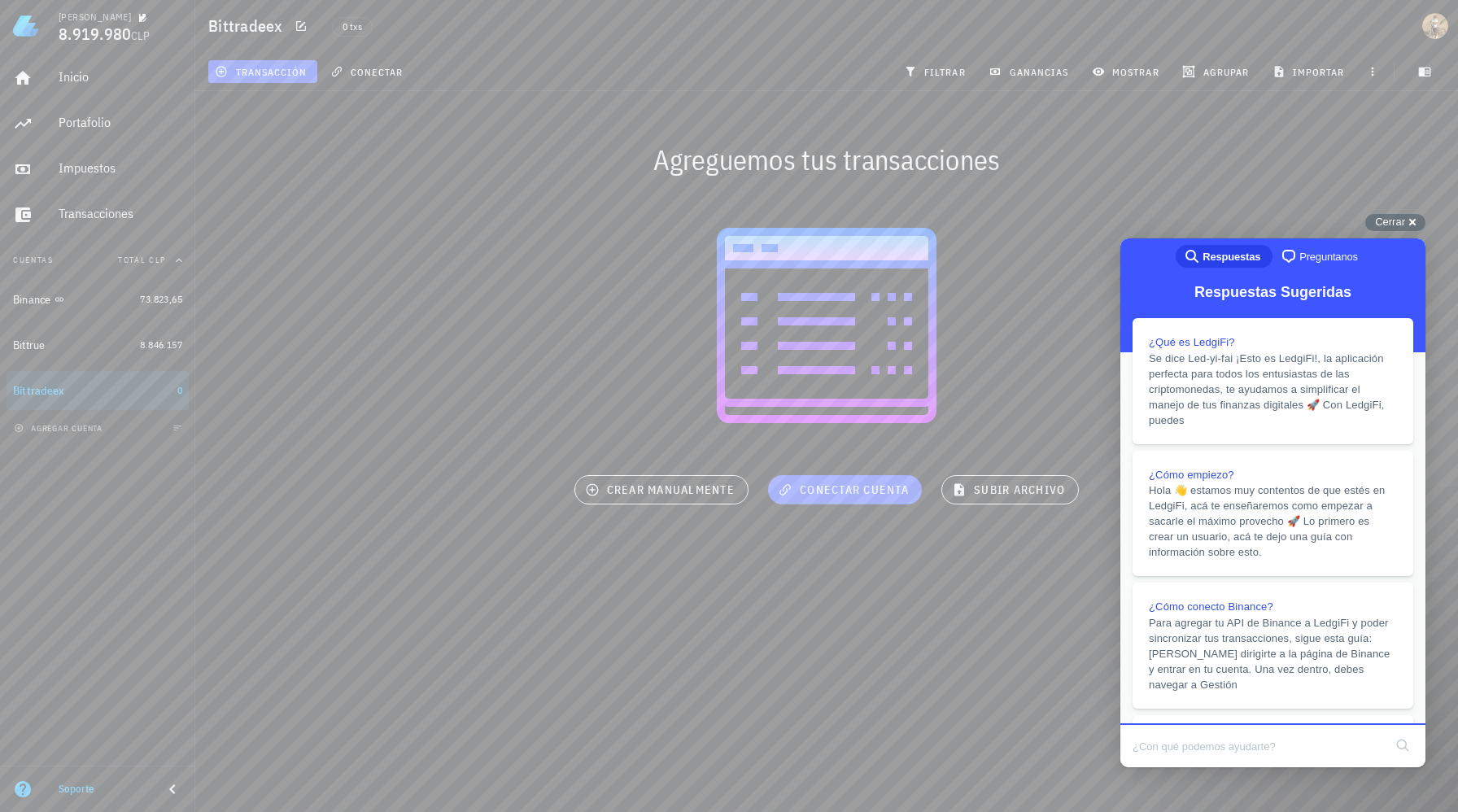
click at [1328, 251] on span "Preguntanos" at bounding box center [1328, 257] width 58 height 16
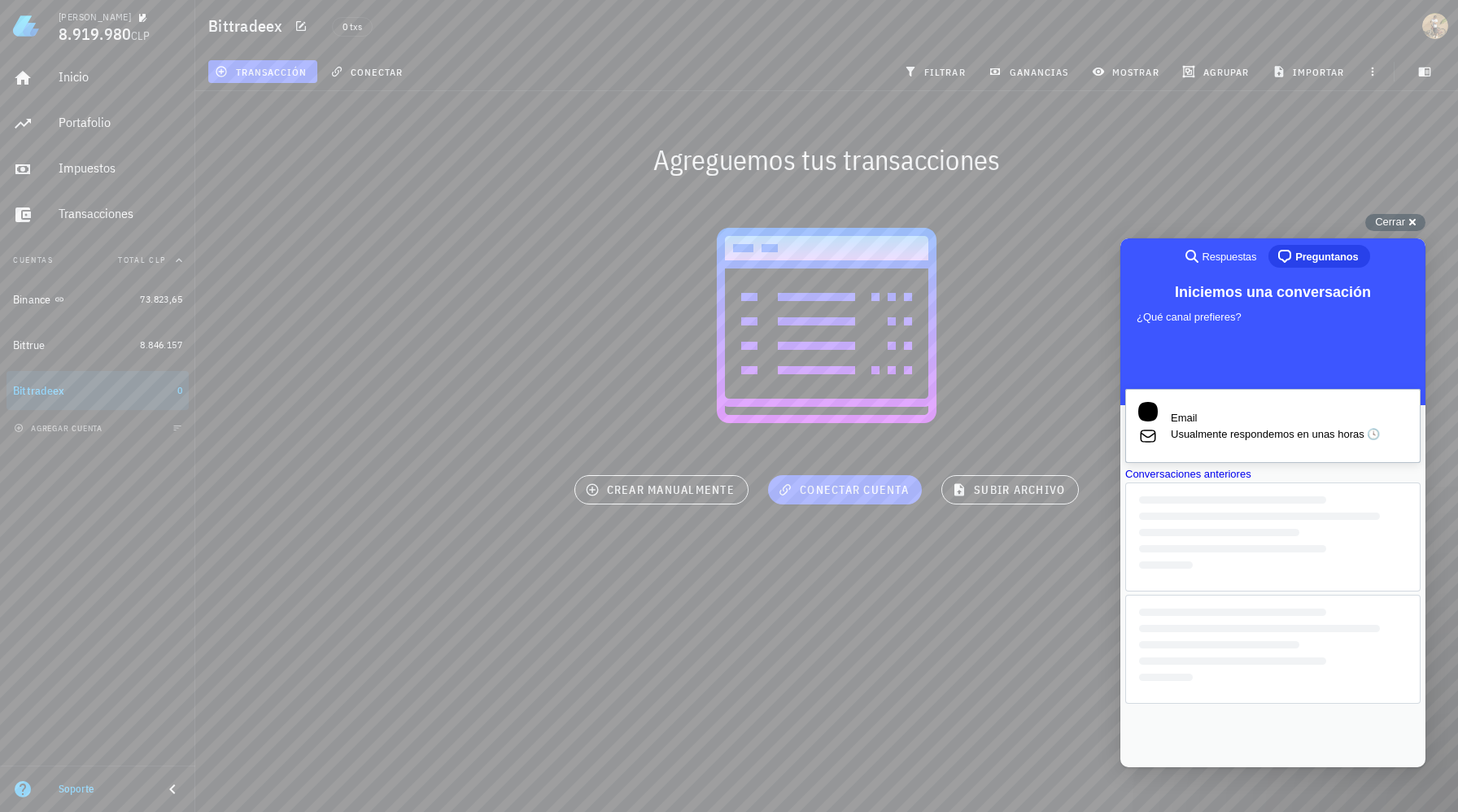
click at [1246, 434] on span "Usualmente respondemos en unas horas 🕓" at bounding box center [1288, 434] width 236 height 16
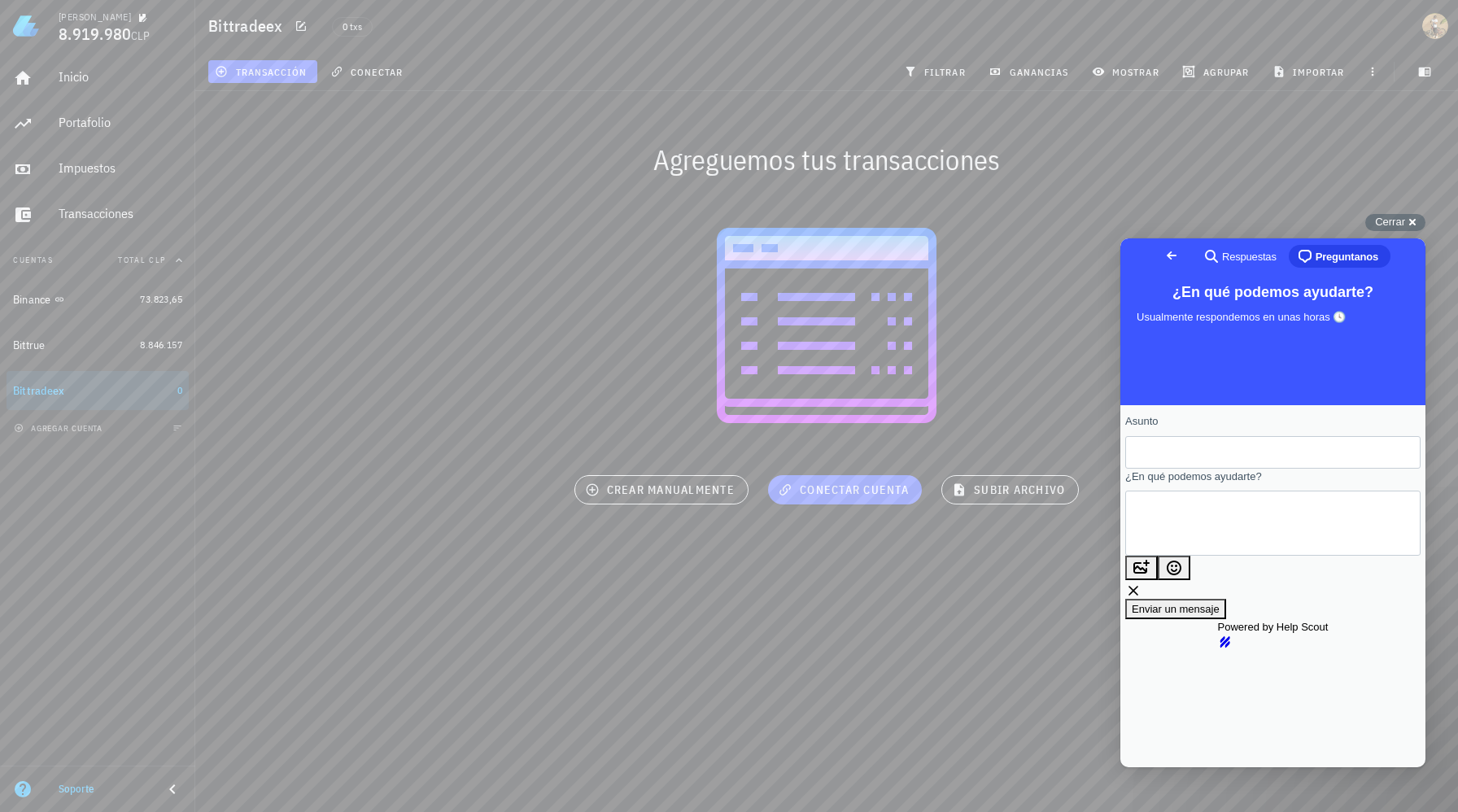
click at [1236, 438] on div "Asunto" at bounding box center [1273, 441] width 296 height 56
click at [1215, 448] on input "Asunto" at bounding box center [1273, 453] width 269 height 29
type input "trade con apalancamiento"
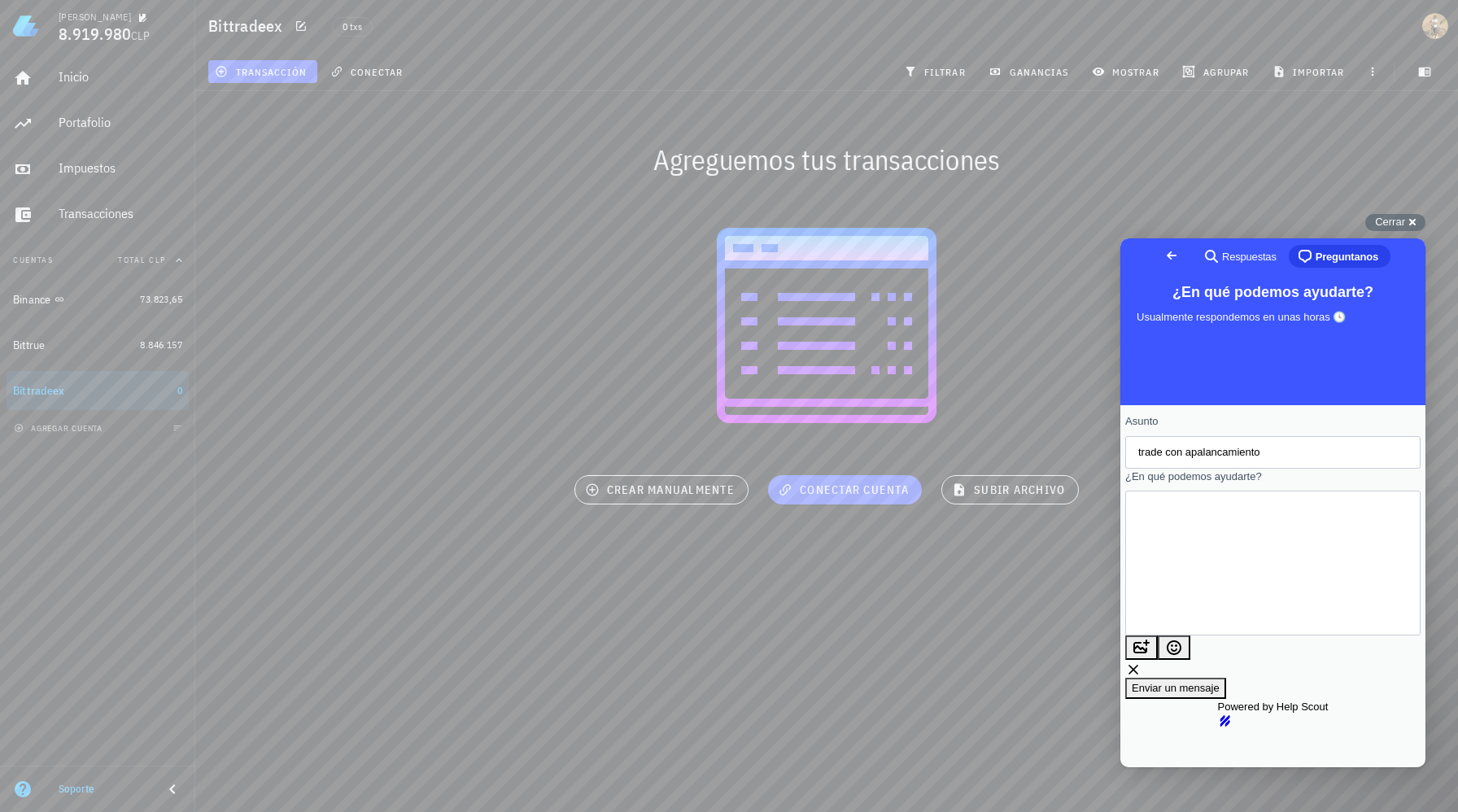
type textarea "Hola, como estan? Como lleno el excel cuando tengo transacciones donde use apal…"
click at [1220, 682] on span "Enviar un mensaje" at bounding box center [1175, 687] width 88 height 12
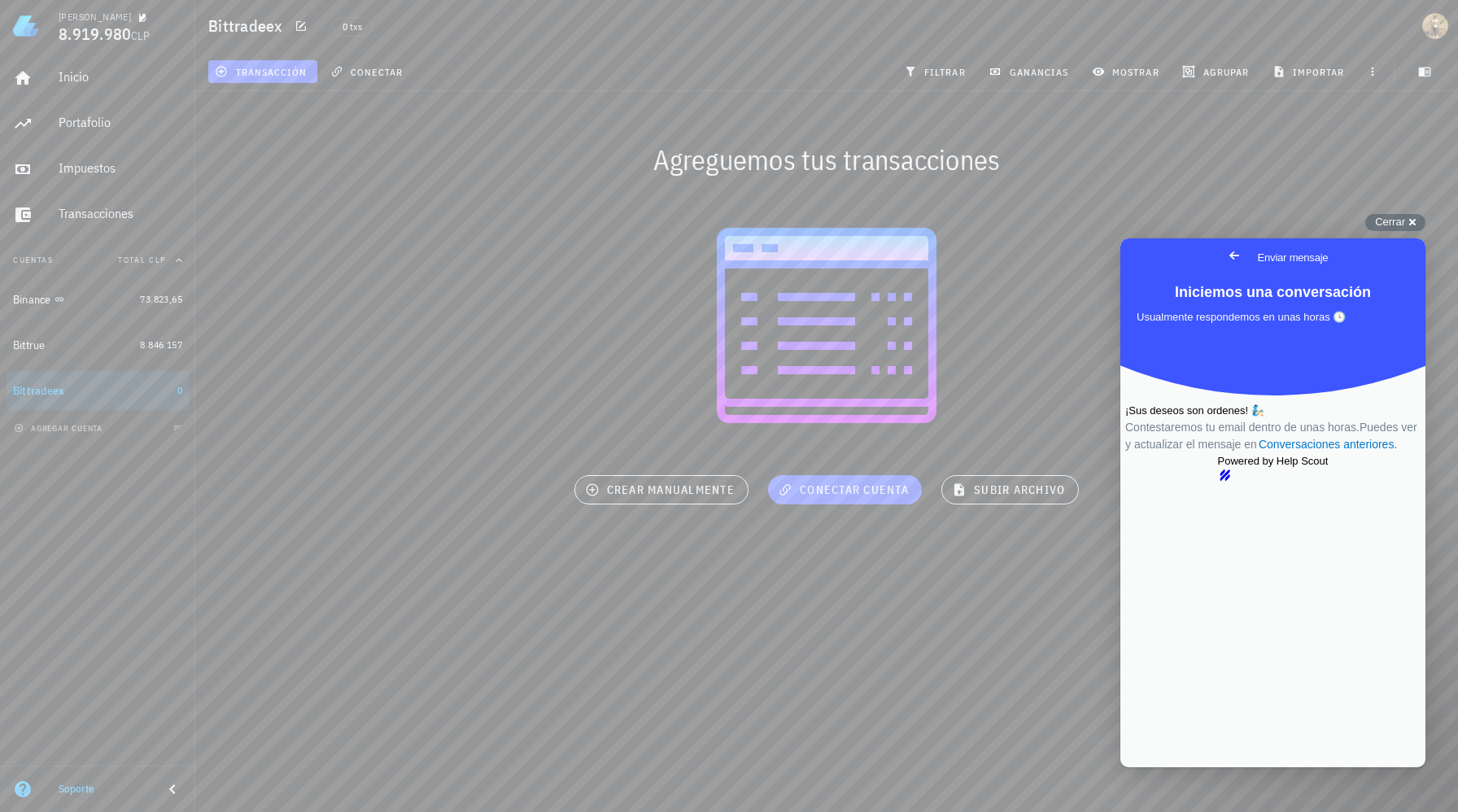
click at [1224, 258] on span "Go back" at bounding box center [1234, 255] width 19 height 19
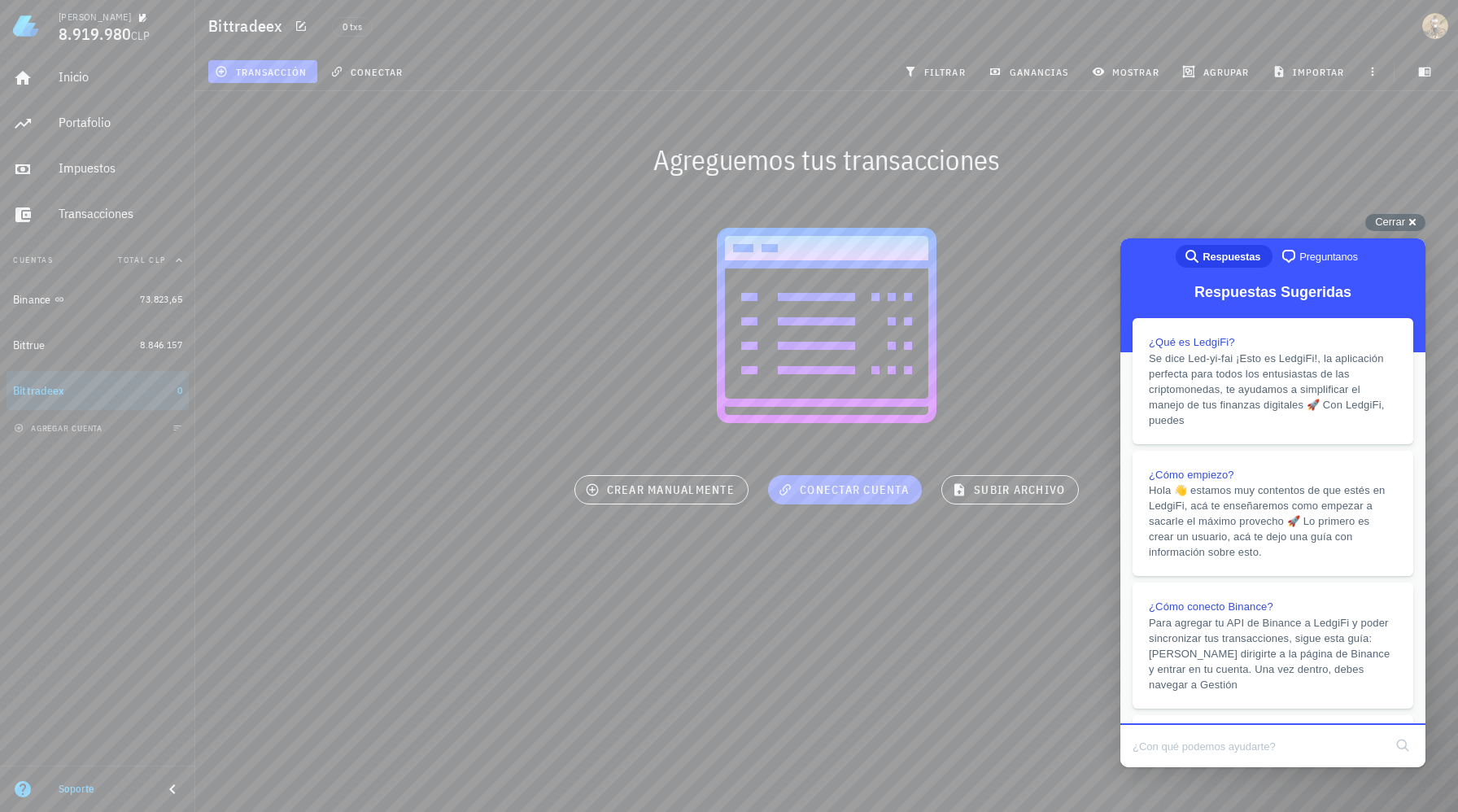
click at [1335, 222] on div at bounding box center [827, 325] width 1263 height 260
click at [1384, 219] on span "Cerrar" at bounding box center [1390, 221] width 30 height 12
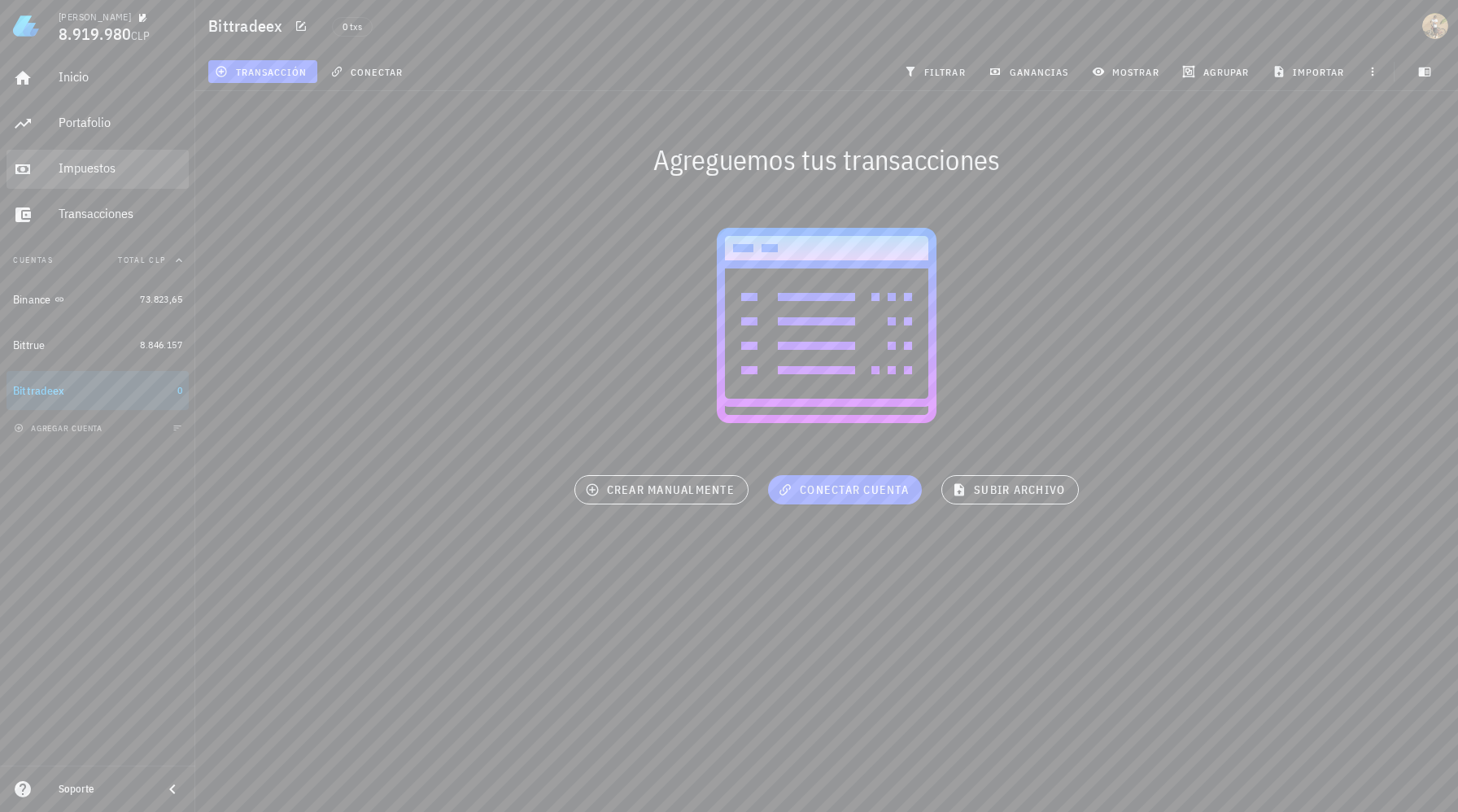
click at [90, 172] on div "Impuestos" at bounding box center [120, 168] width 124 height 16
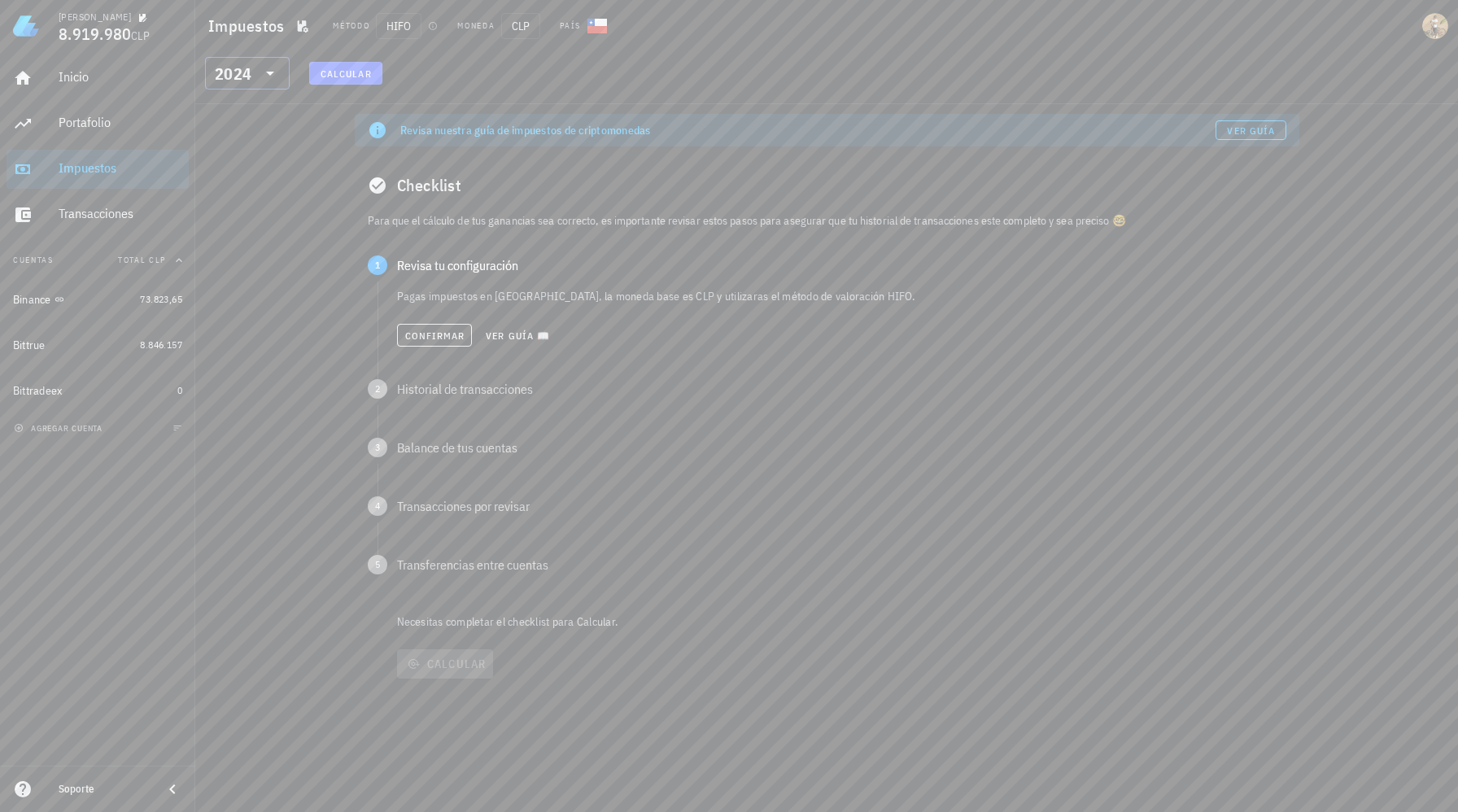
click at [273, 69] on icon at bounding box center [269, 73] width 19 height 19
click at [320, 168] on div "Revisa nuestra guía de impuestos de criptomonedas Ver guía Checklist Para que e…" at bounding box center [827, 458] width 1263 height 708
